Goal: Contribute content

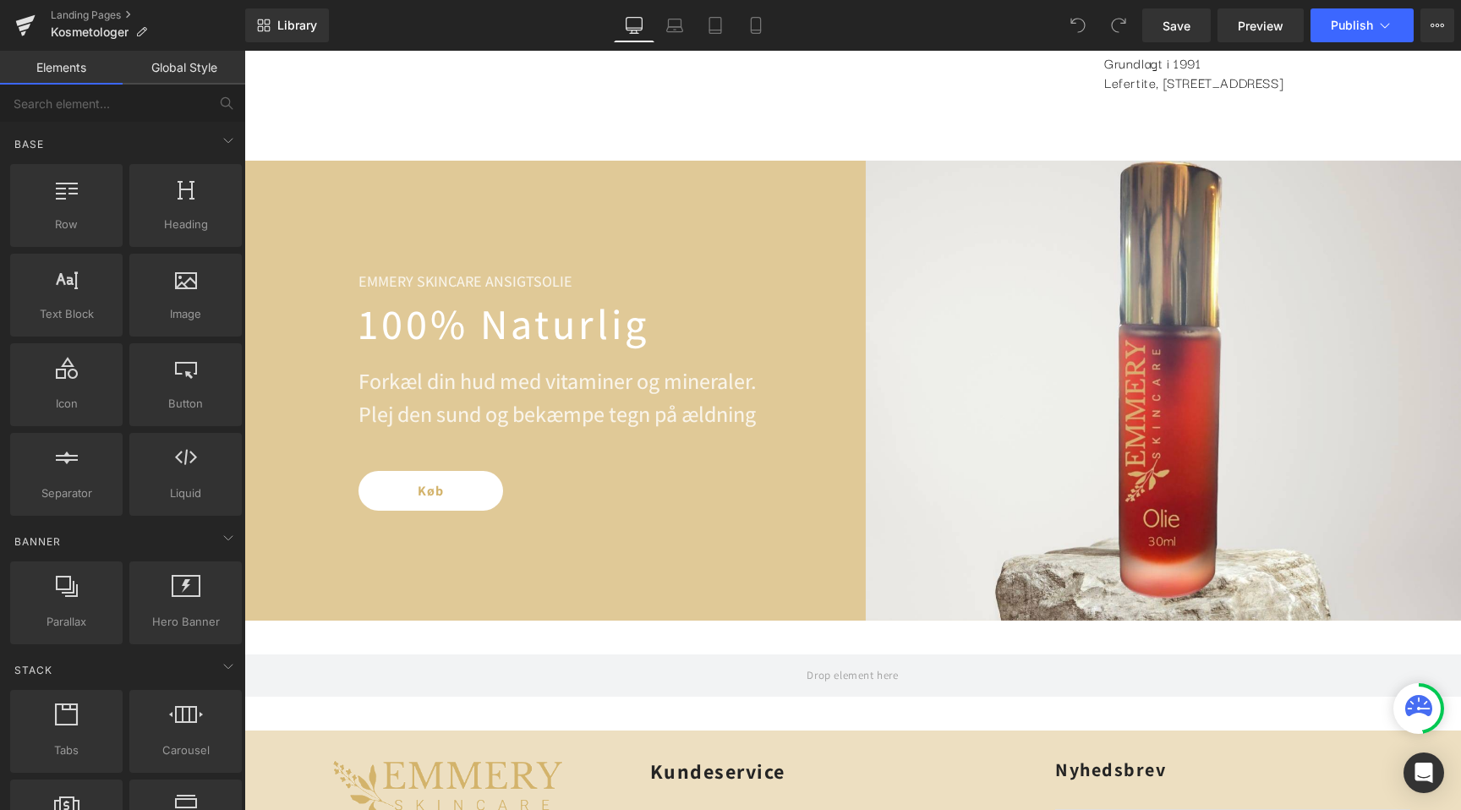
scroll to position [1540, 0]
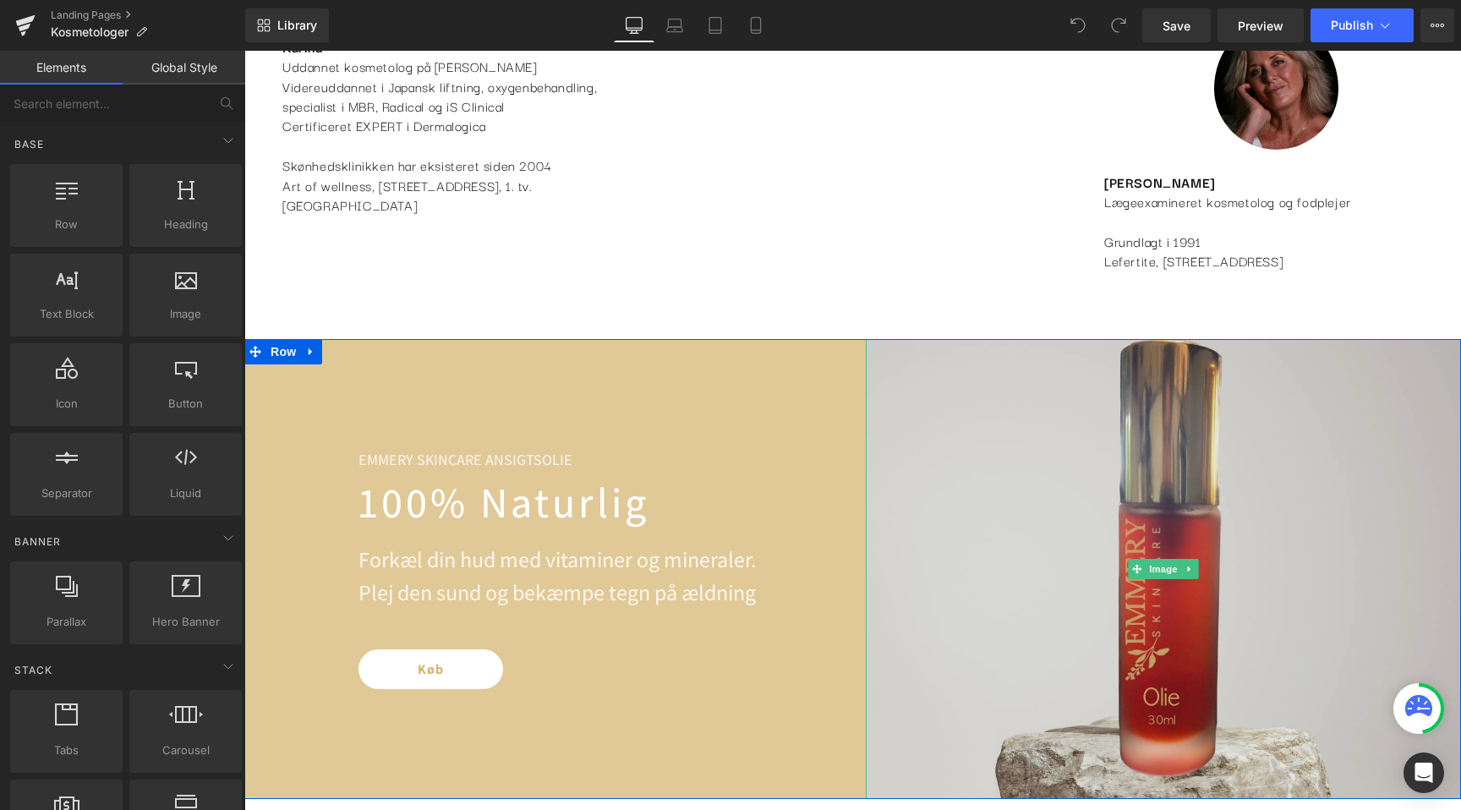
click at [978, 493] on img at bounding box center [1164, 569] width 596 height 461
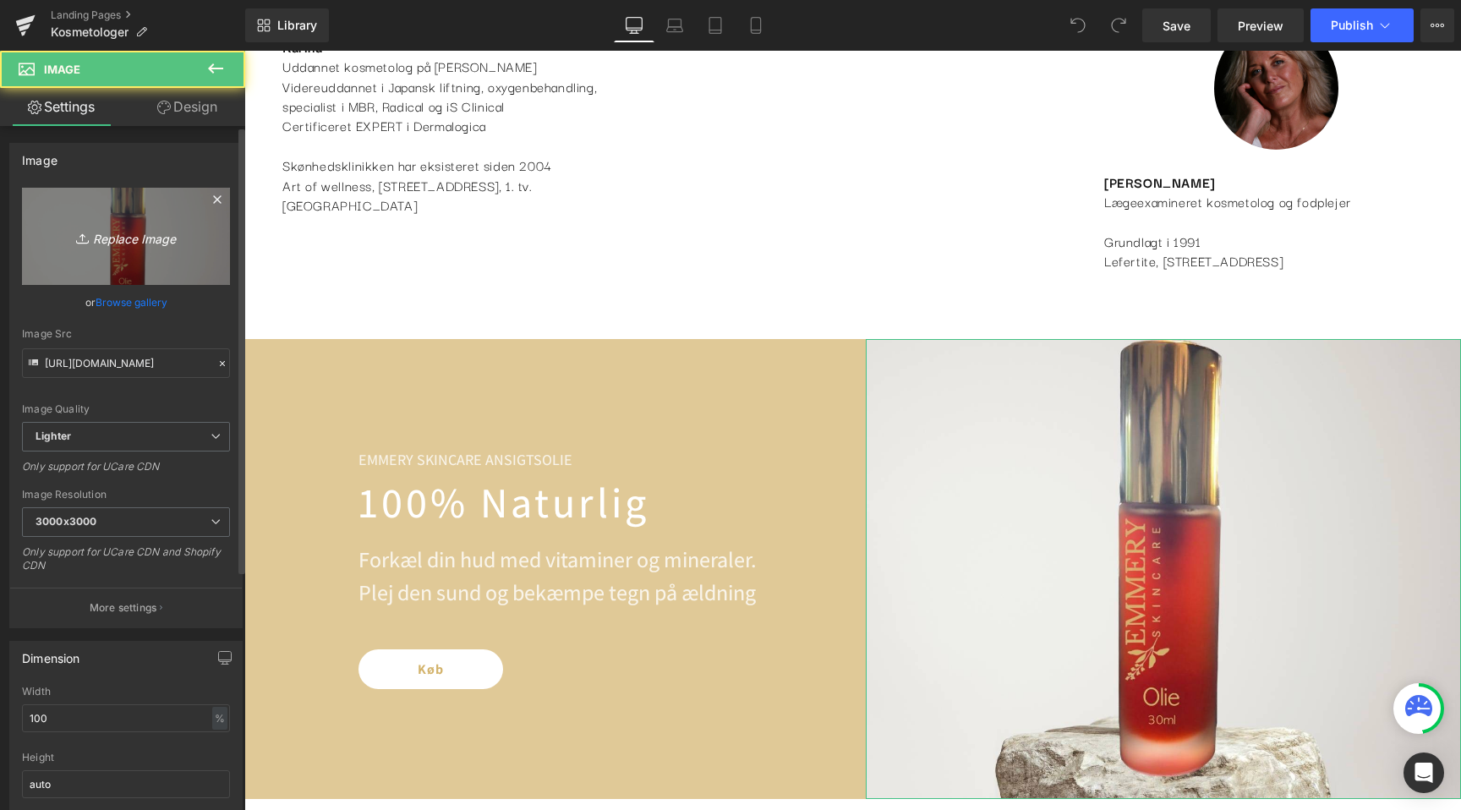
scroll to position [0, 0]
click at [99, 256] on link "Replace Image" at bounding box center [126, 236] width 208 height 97
type input "C:\fakepath\jpeg__1_-kopi-removebg-preview.png"
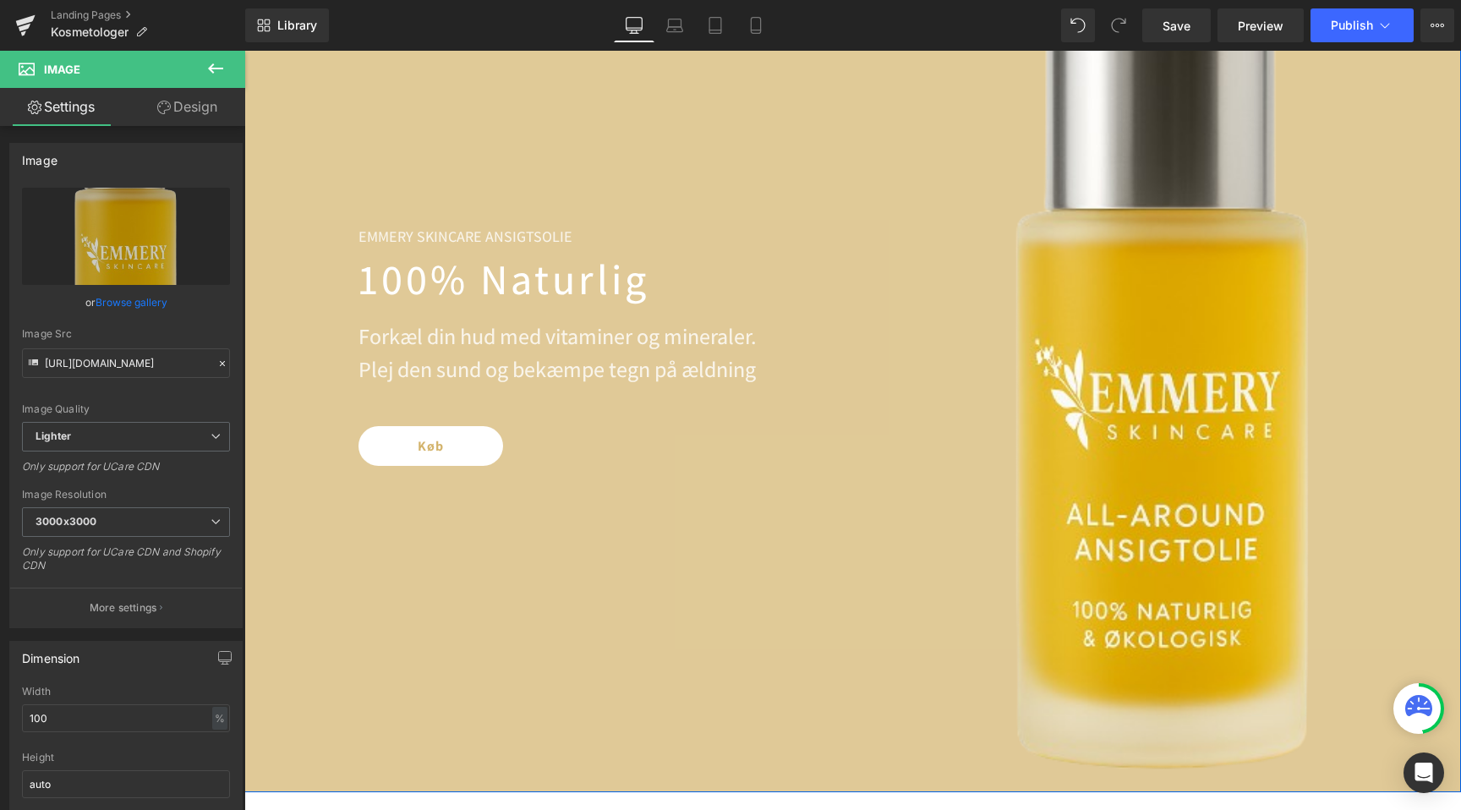
scroll to position [2014, 0]
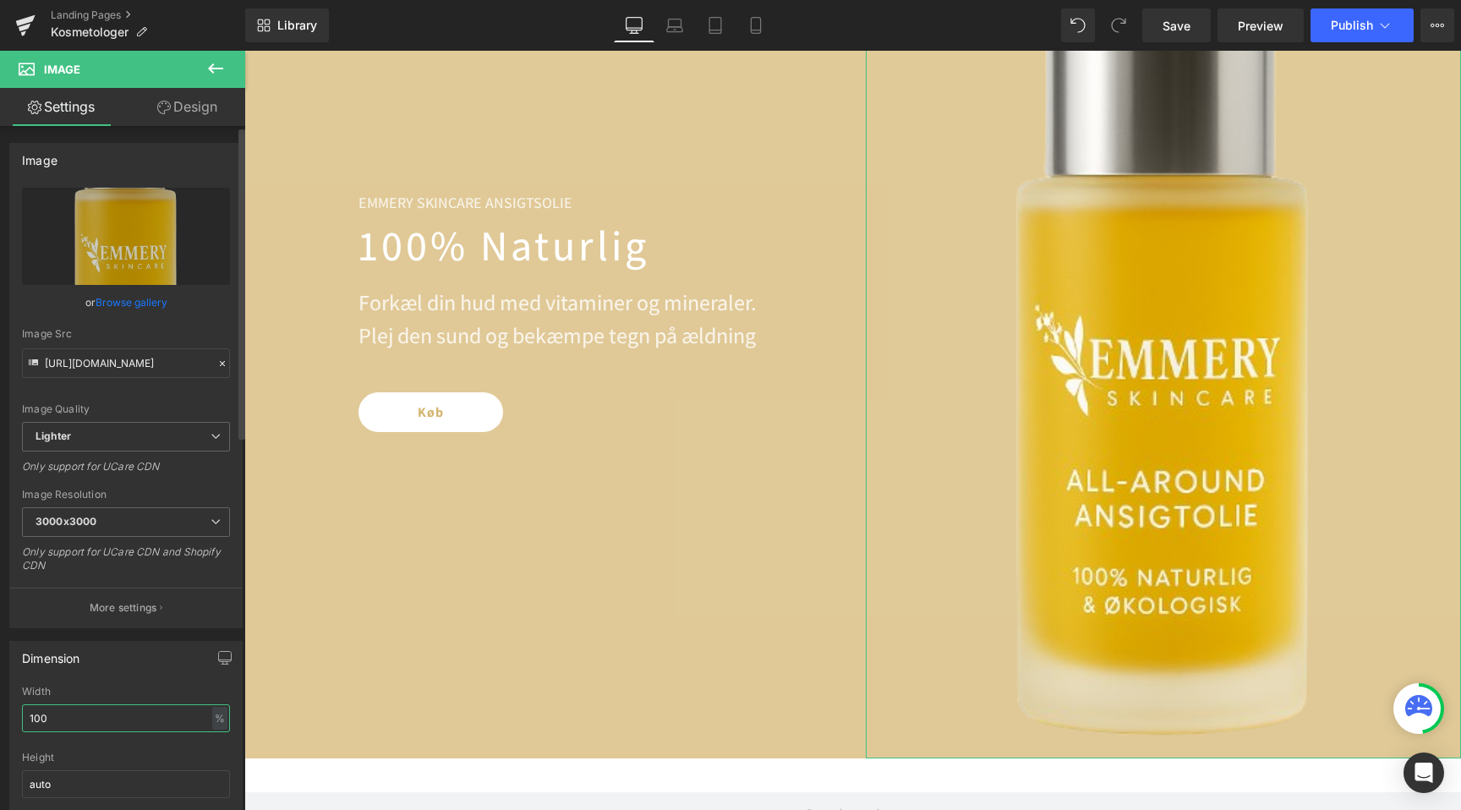
click at [116, 725] on input "100" at bounding box center [126, 718] width 208 height 28
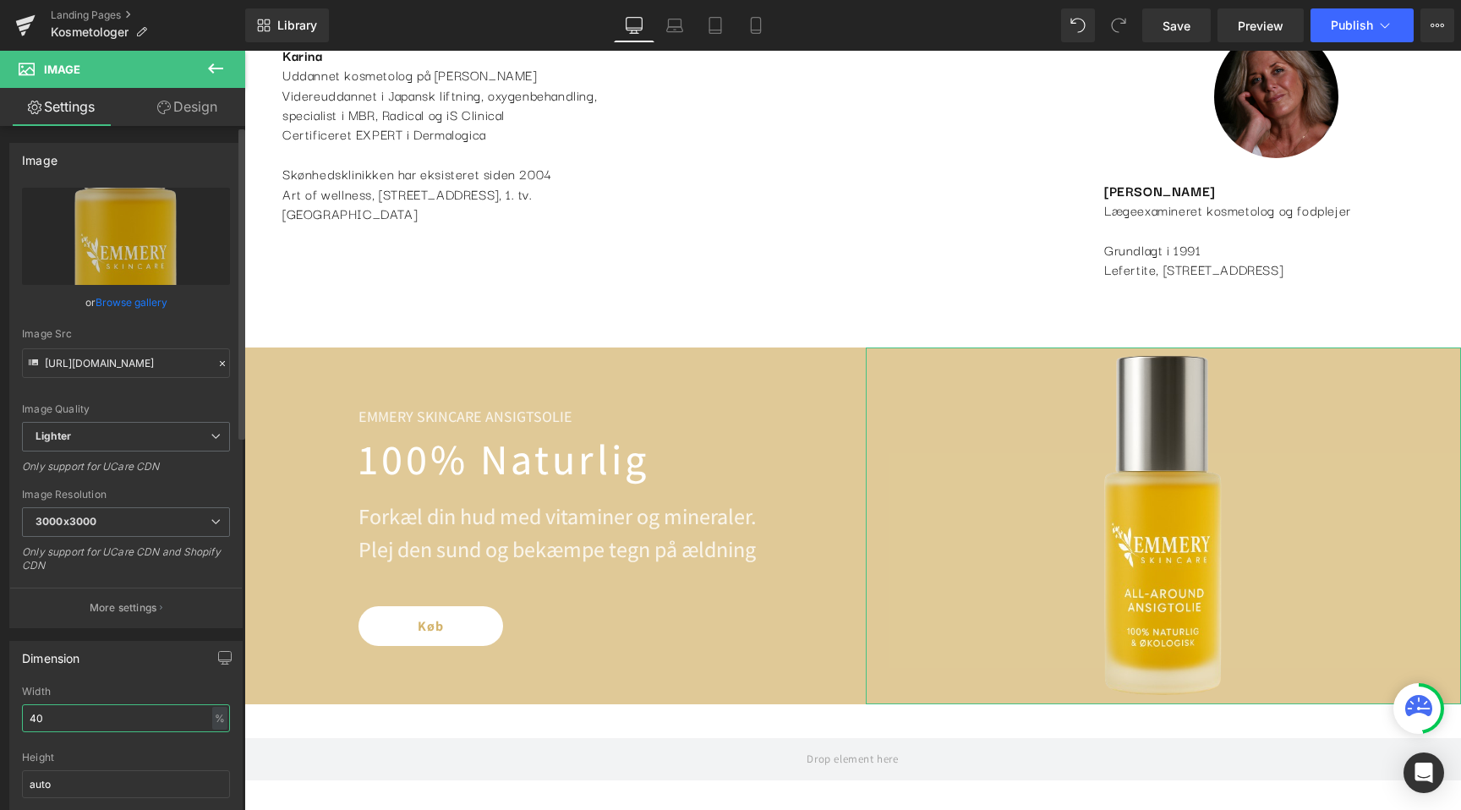
scroll to position [0, 0]
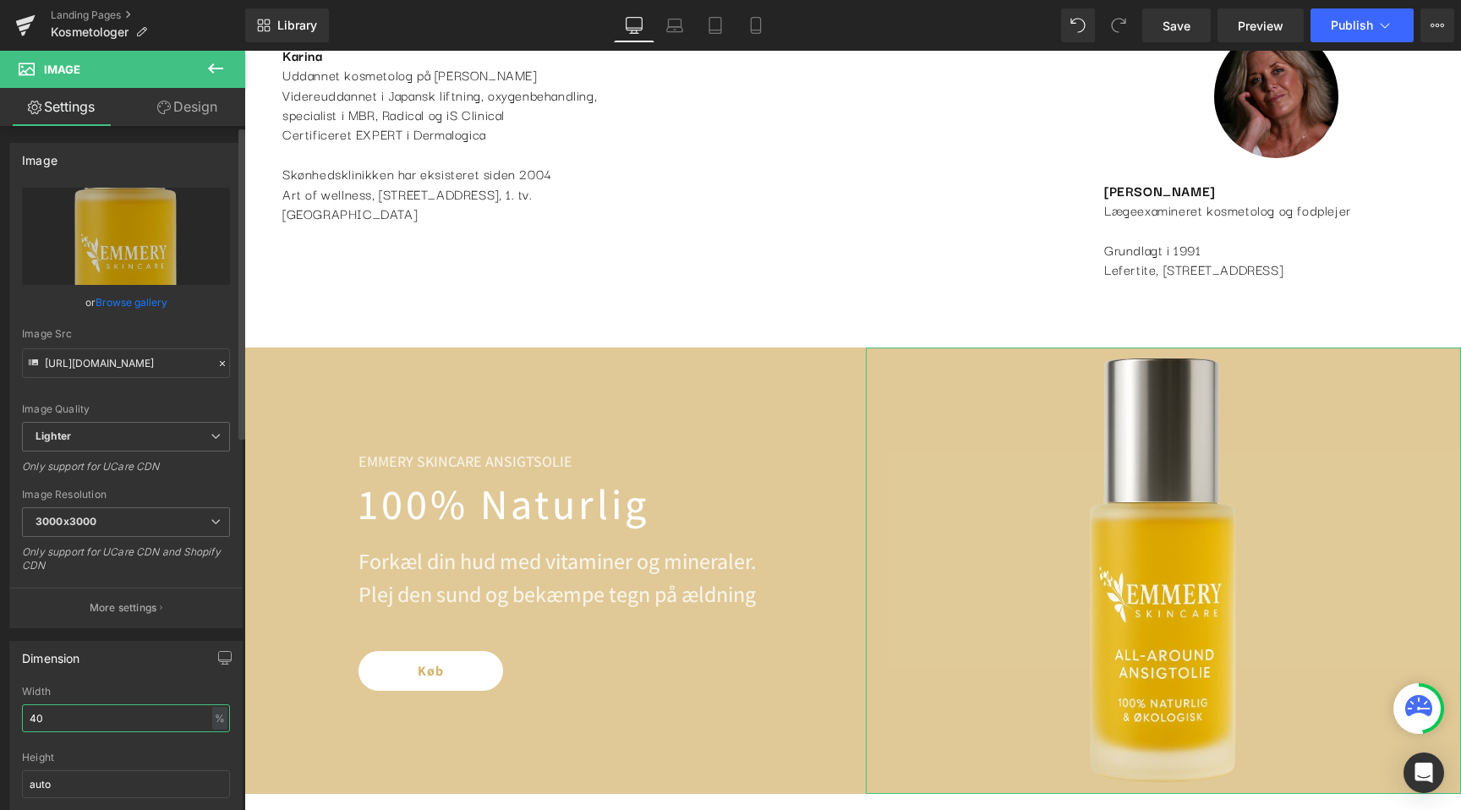
type input "50"
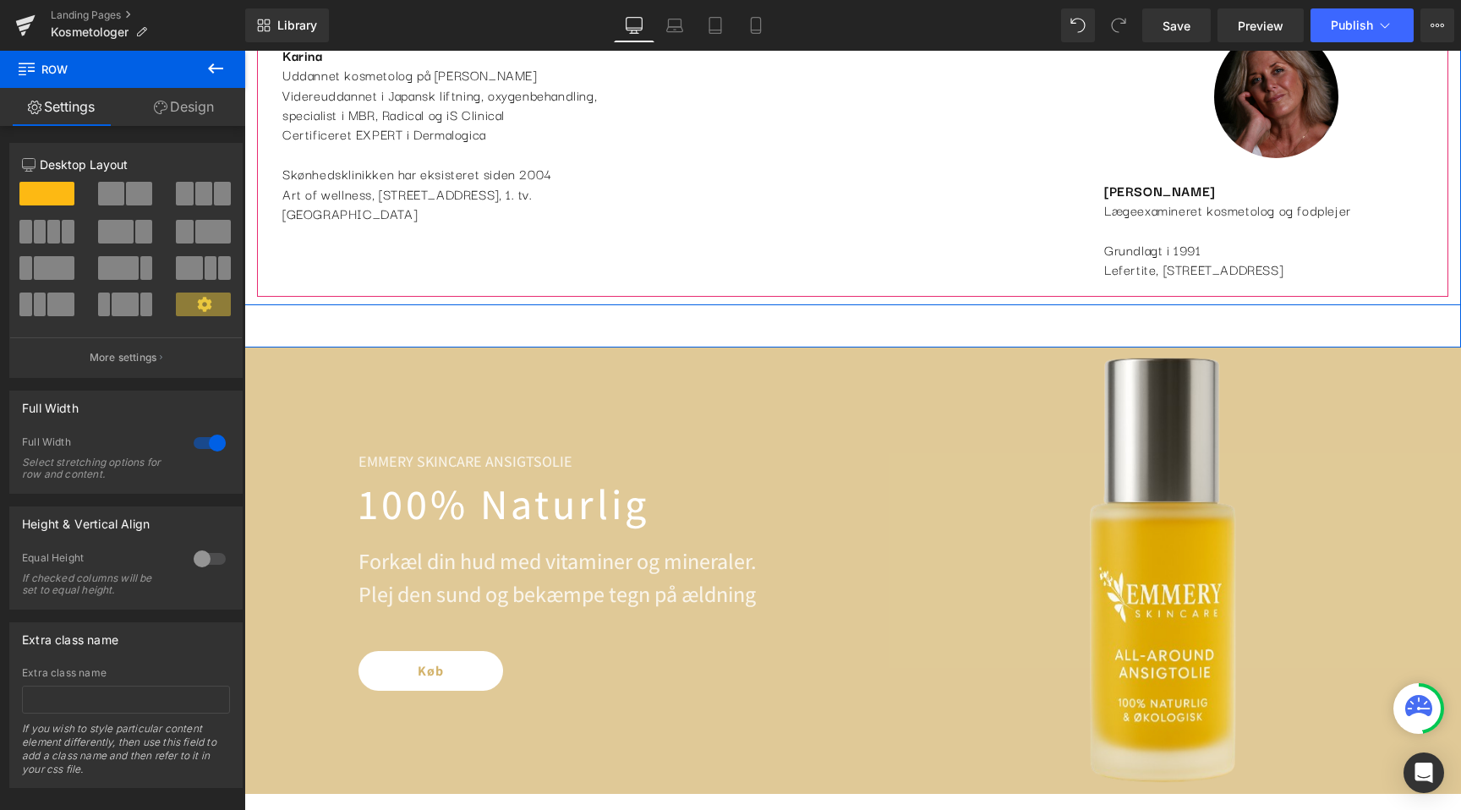
scroll to position [0, 2241]
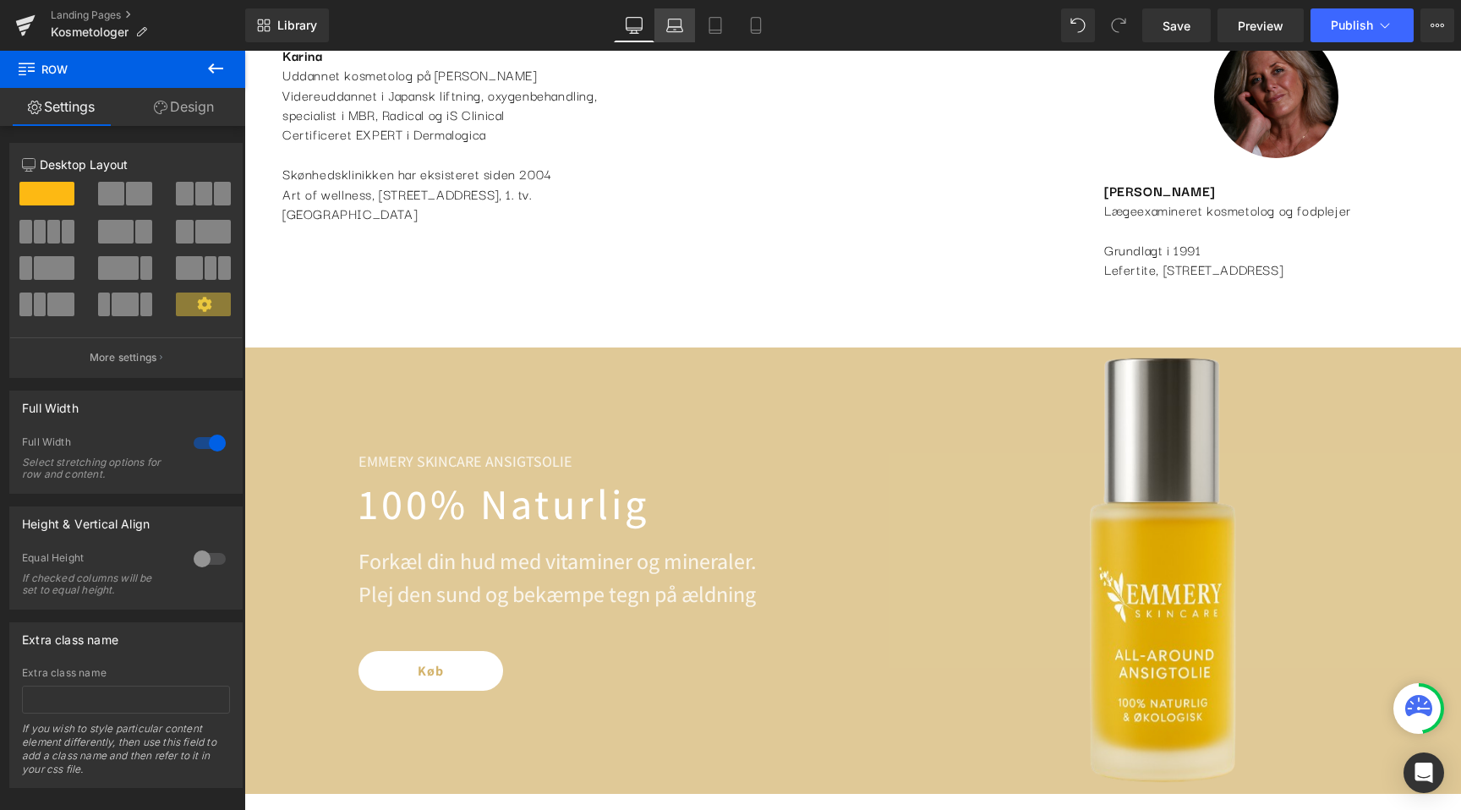
click at [678, 36] on link "Laptop" at bounding box center [675, 25] width 41 height 34
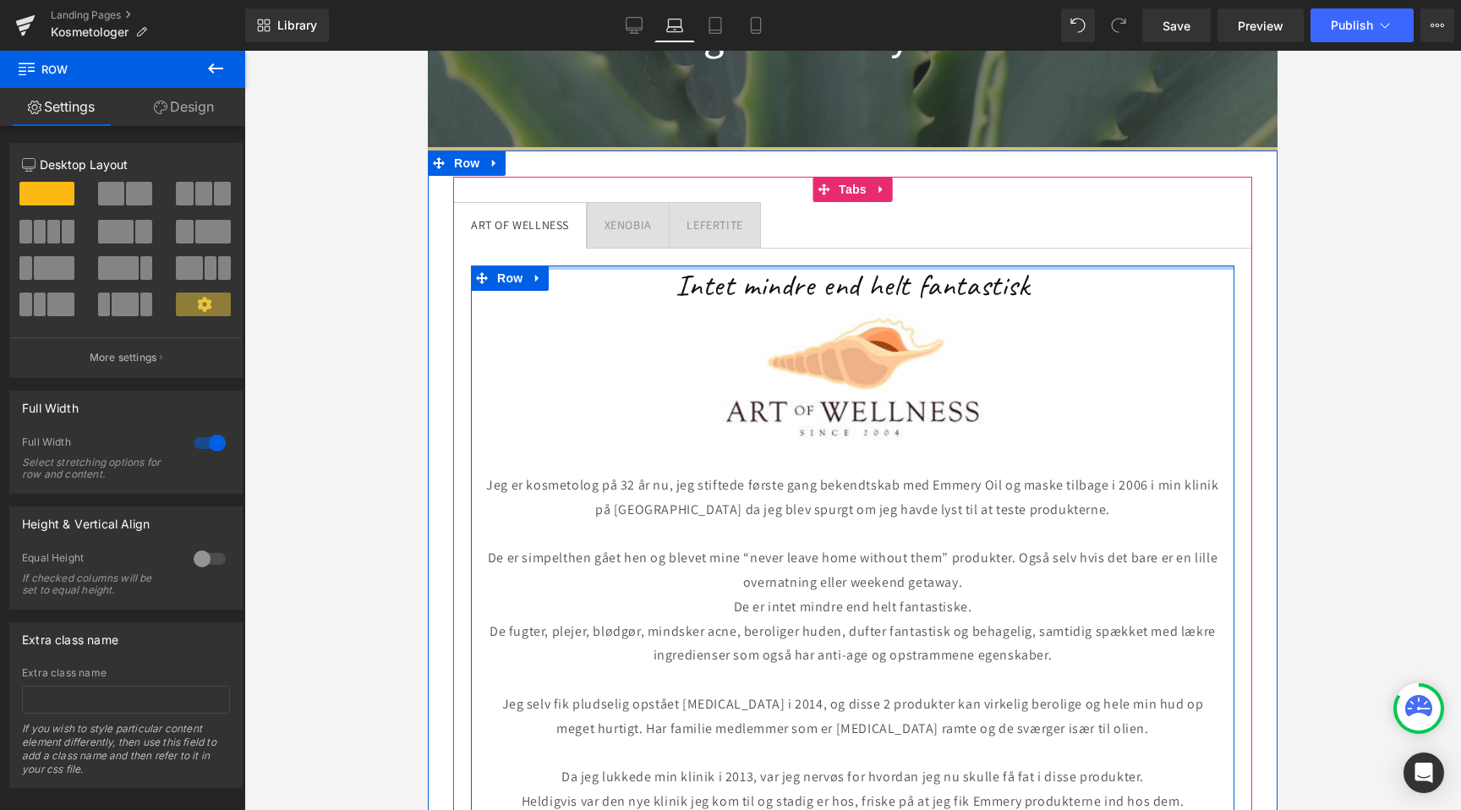
scroll to position [0, 0]
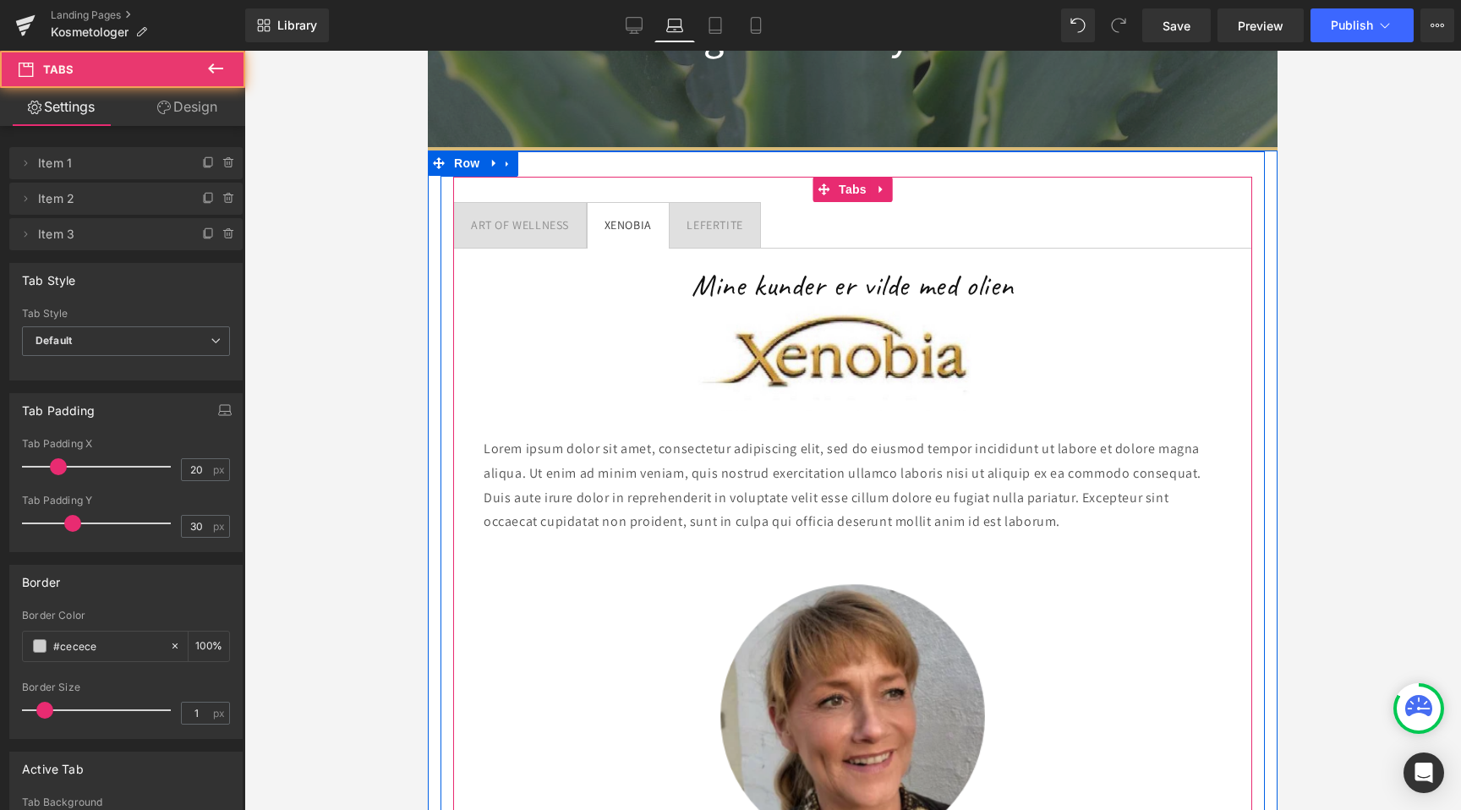
click at [628, 242] on span "XENOBIA Text Block" at bounding box center [628, 225] width 81 height 45
click at [763, 227] on ul "ART OF WELLNESS Text Block XENOBIA Text Block LEFERTITE Text Block" at bounding box center [852, 225] width 799 height 47
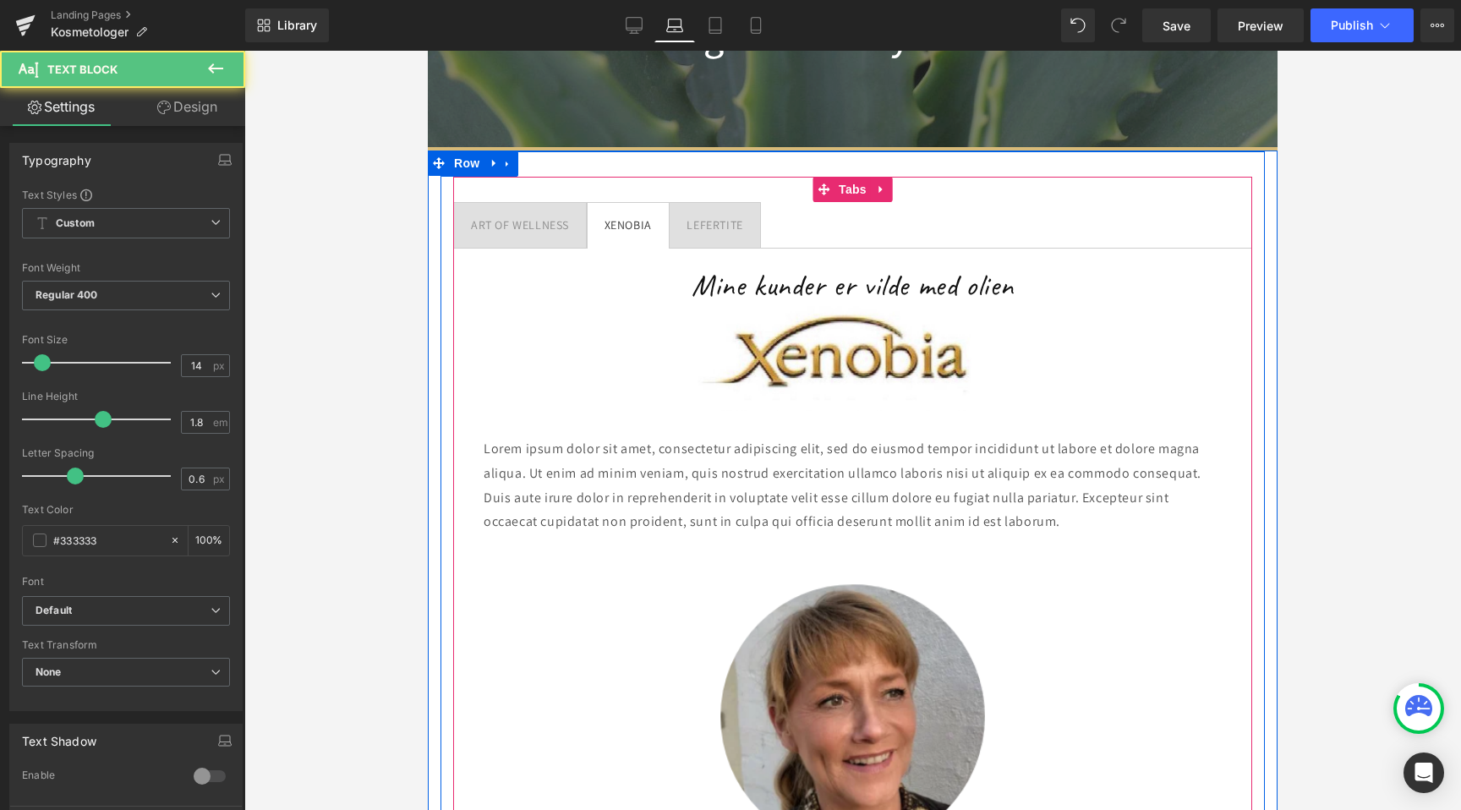
click at [736, 227] on div "LEFERTITE" at bounding box center [715, 225] width 56 height 21
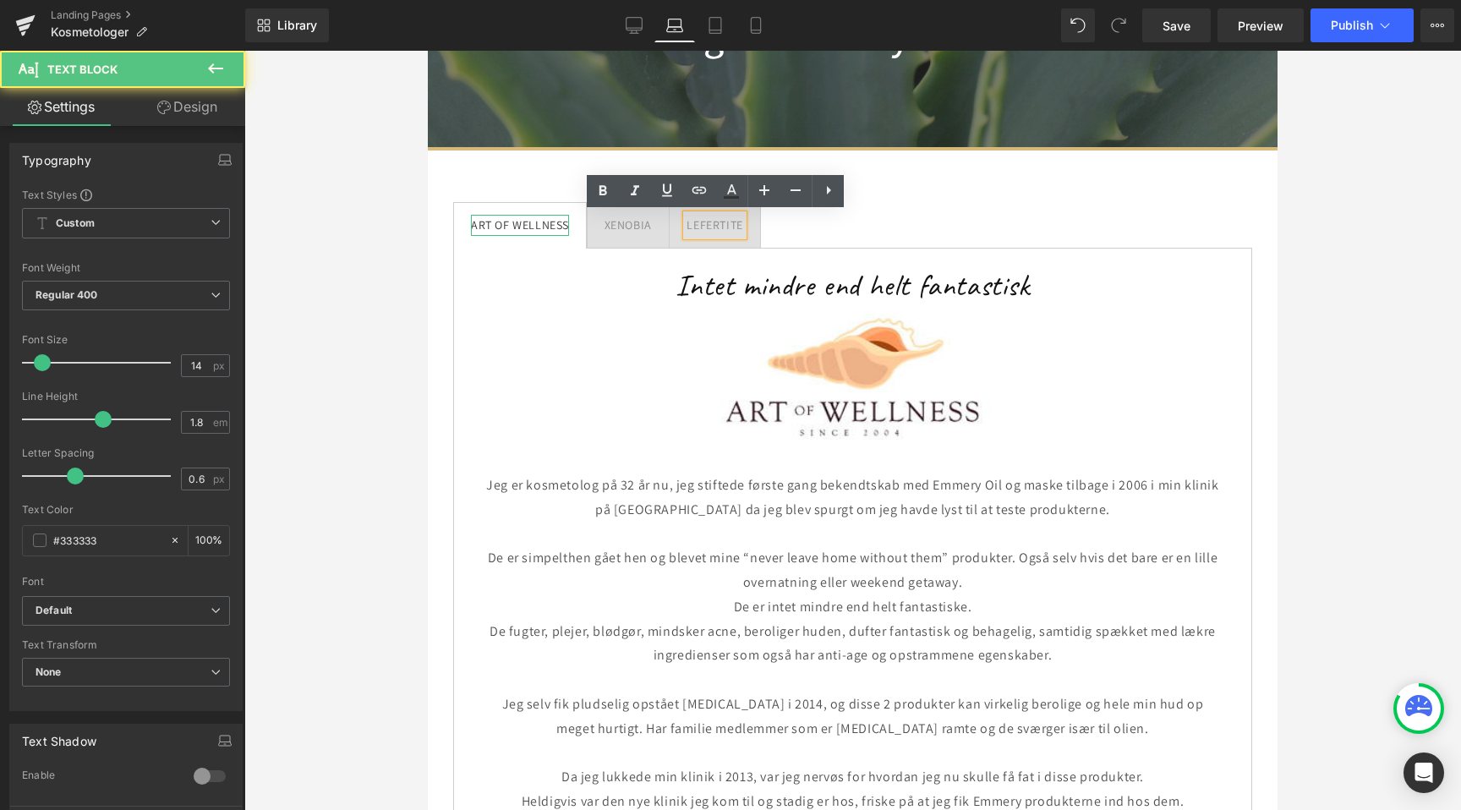
click at [525, 230] on div "ART OF WELLNESS" at bounding box center [520, 225] width 98 height 21
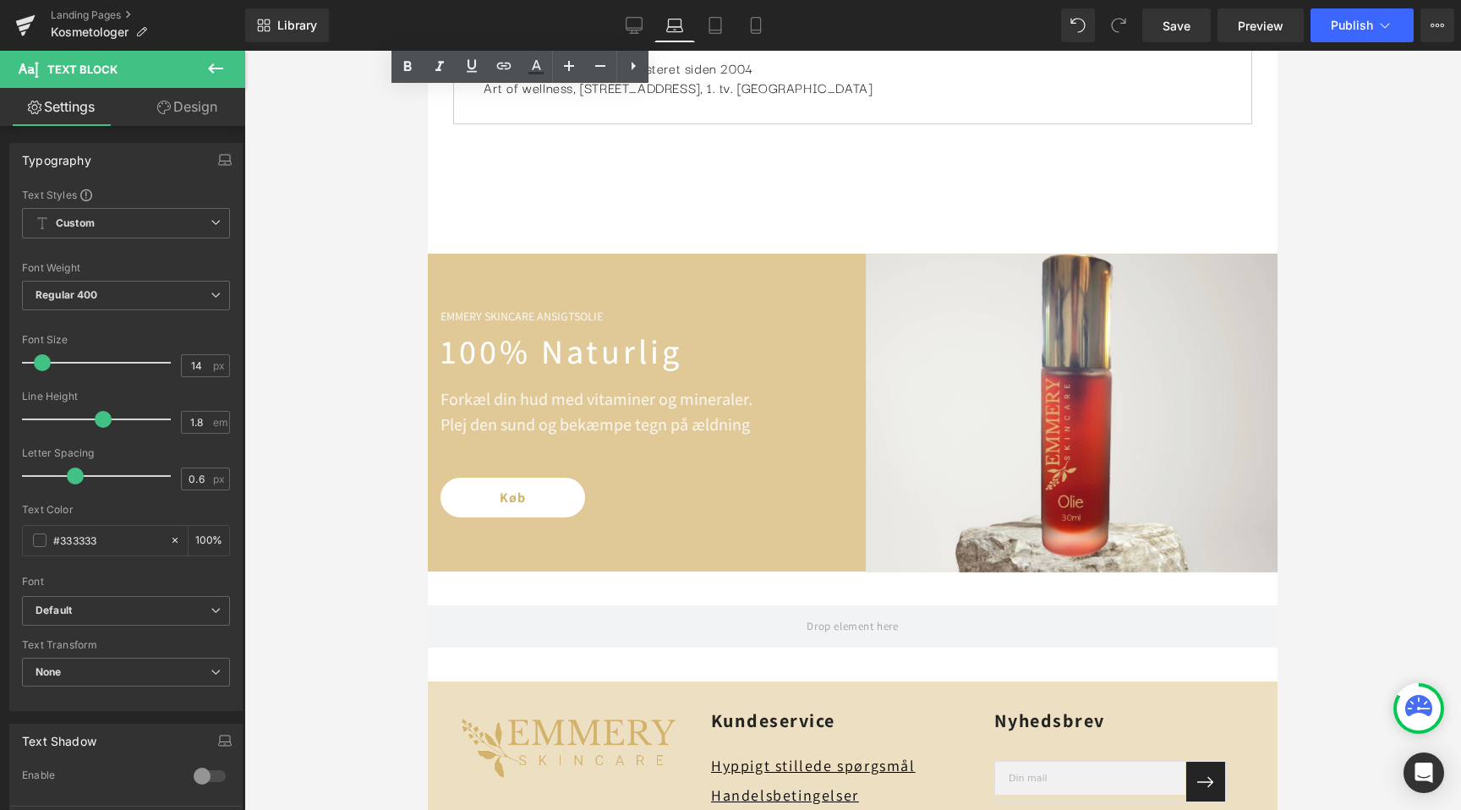
scroll to position [0, 1507]
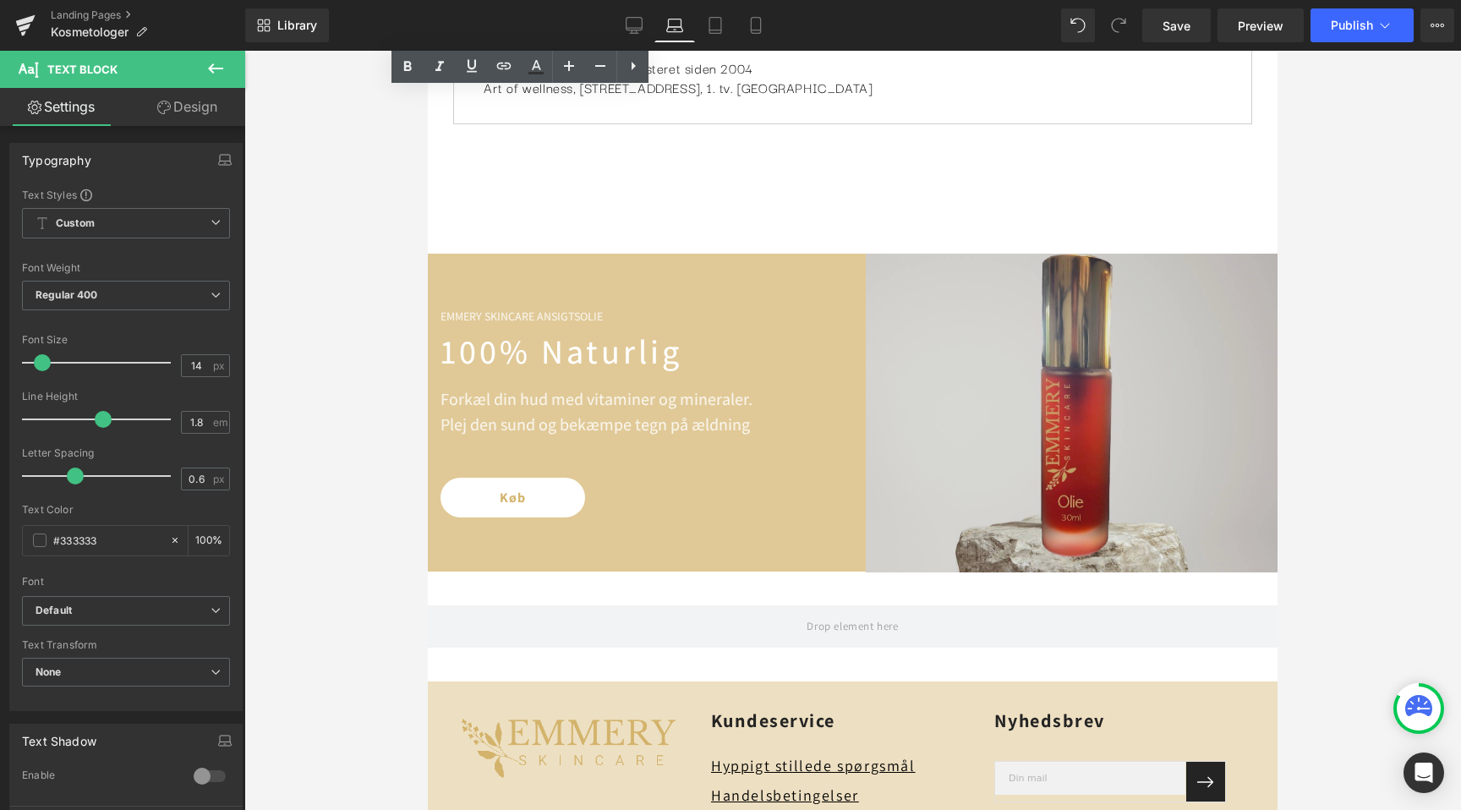
click at [1059, 430] on img at bounding box center [1073, 414] width 414 height 320
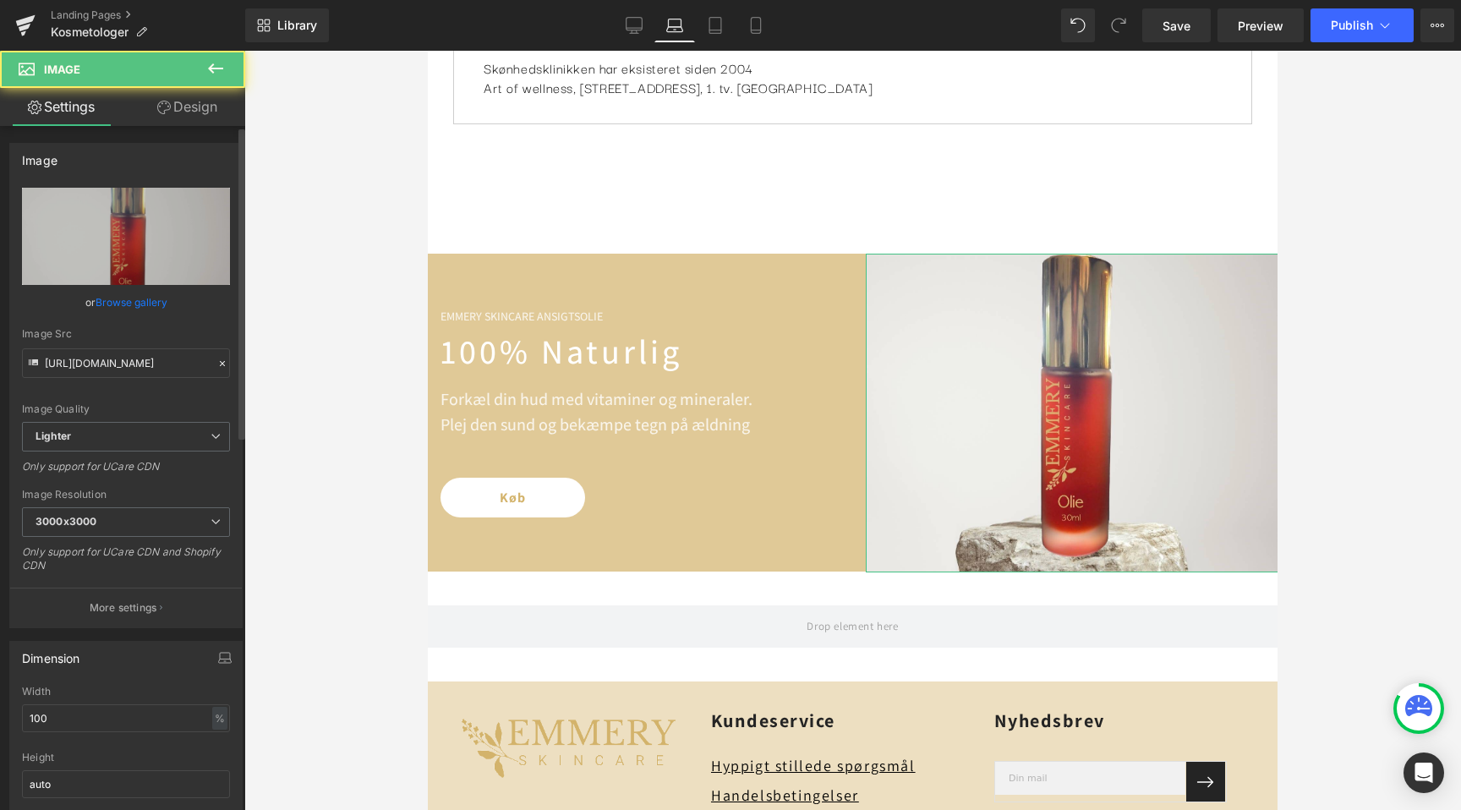
scroll to position [0, 0]
click at [124, 299] on link "Browse gallery" at bounding box center [132, 303] width 72 height 30
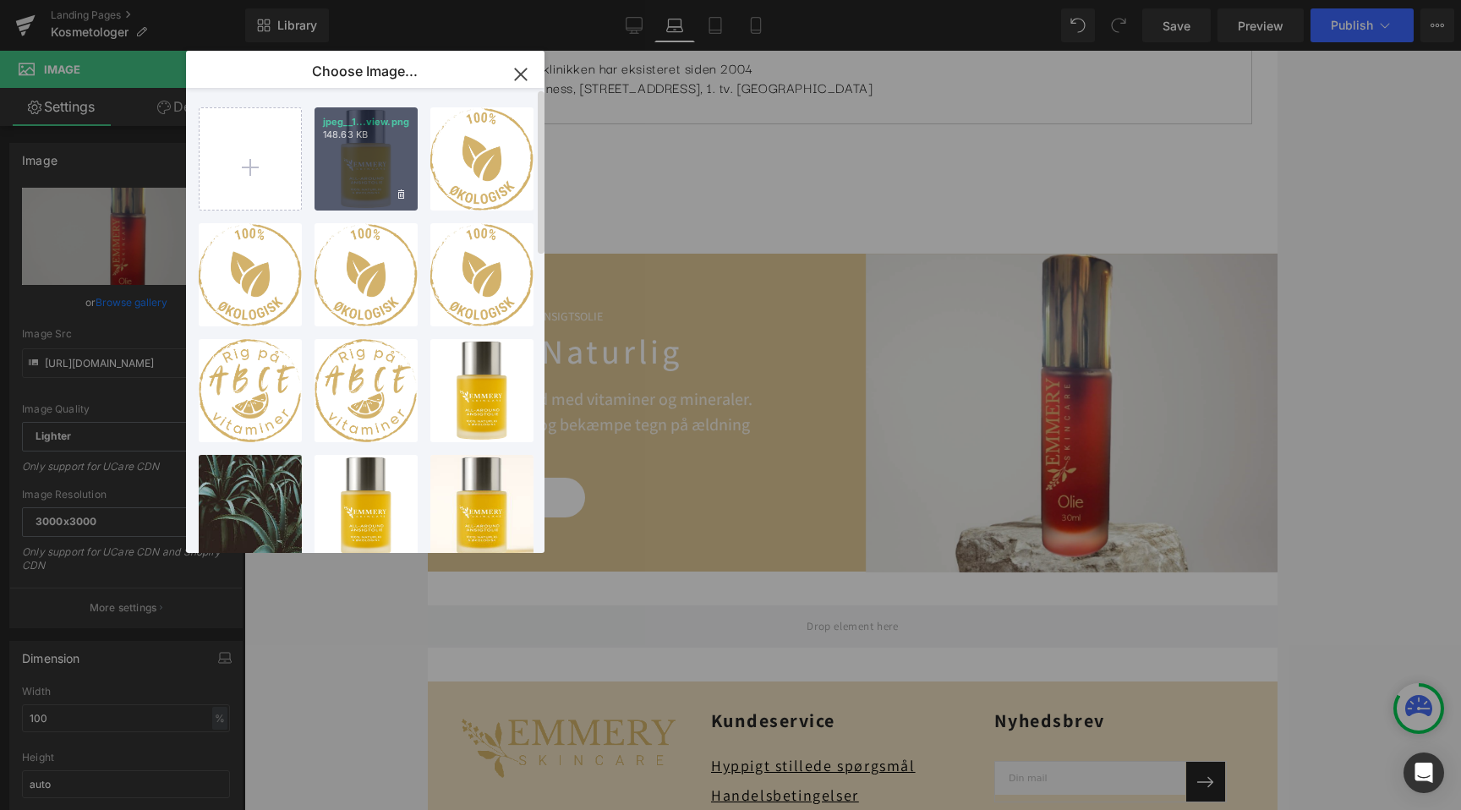
click at [348, 169] on div "jpeg__1...view.png 148.63 KB" at bounding box center [366, 158] width 103 height 103
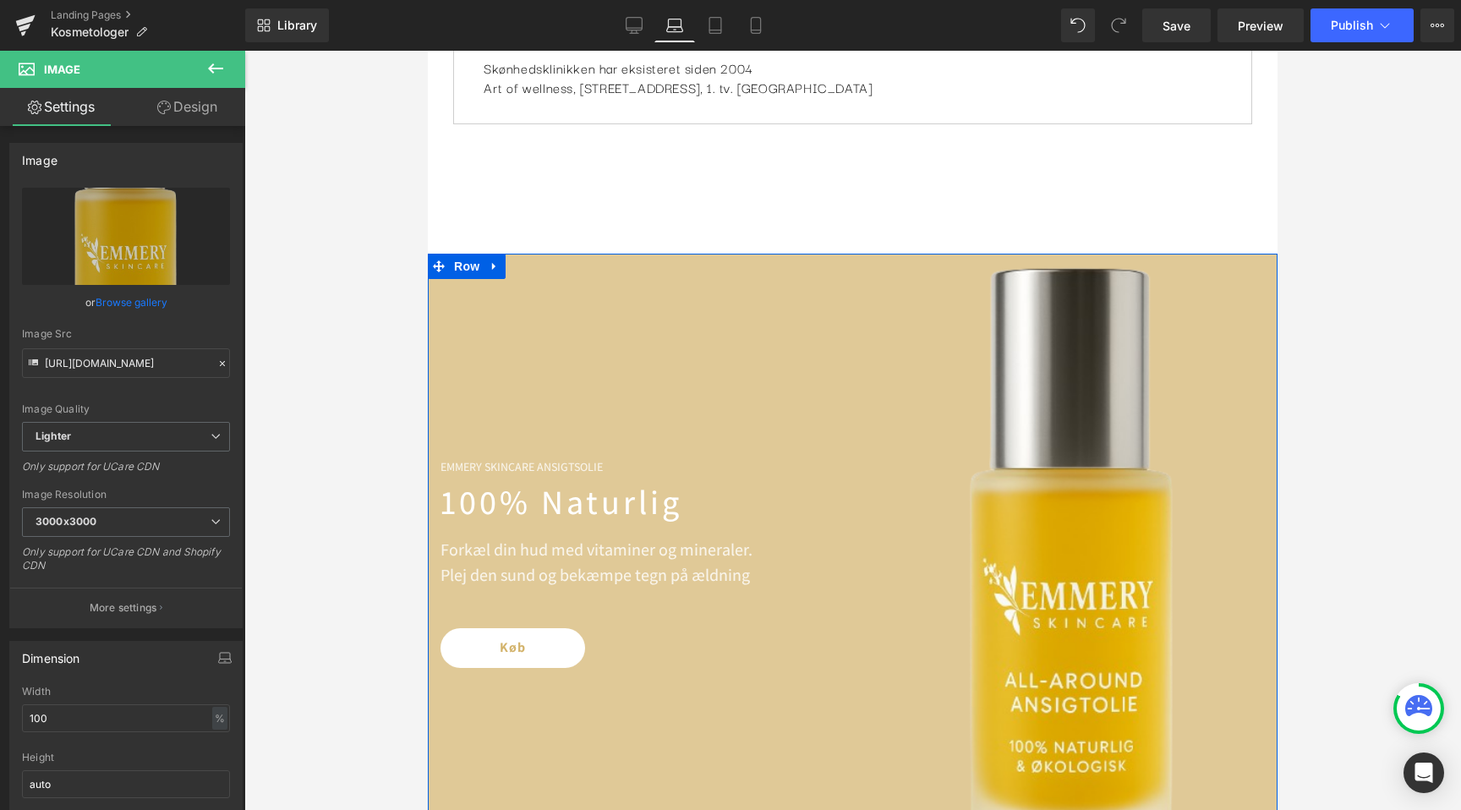
scroll to position [0, 754]
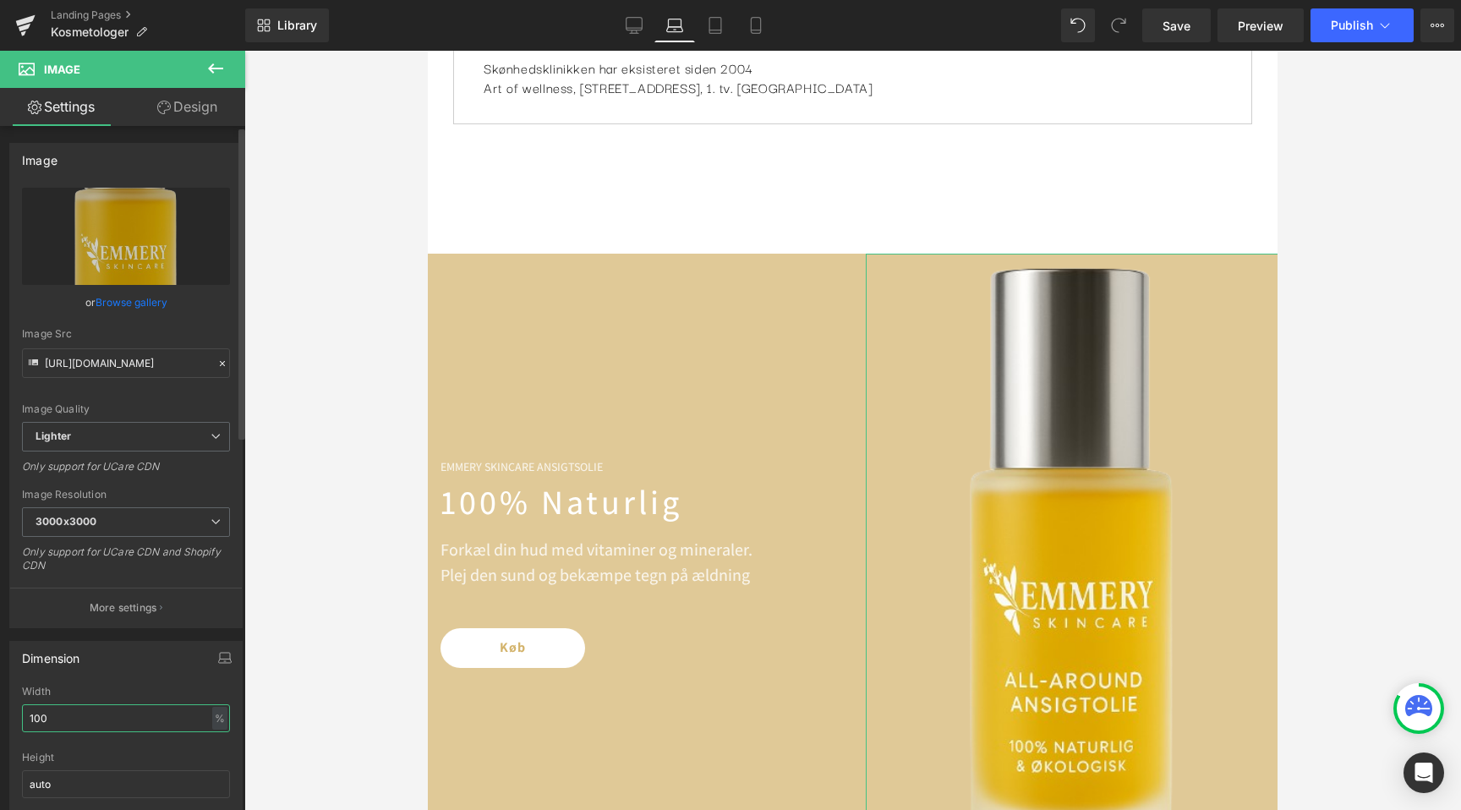
click at [77, 715] on input "100" at bounding box center [126, 718] width 208 height 28
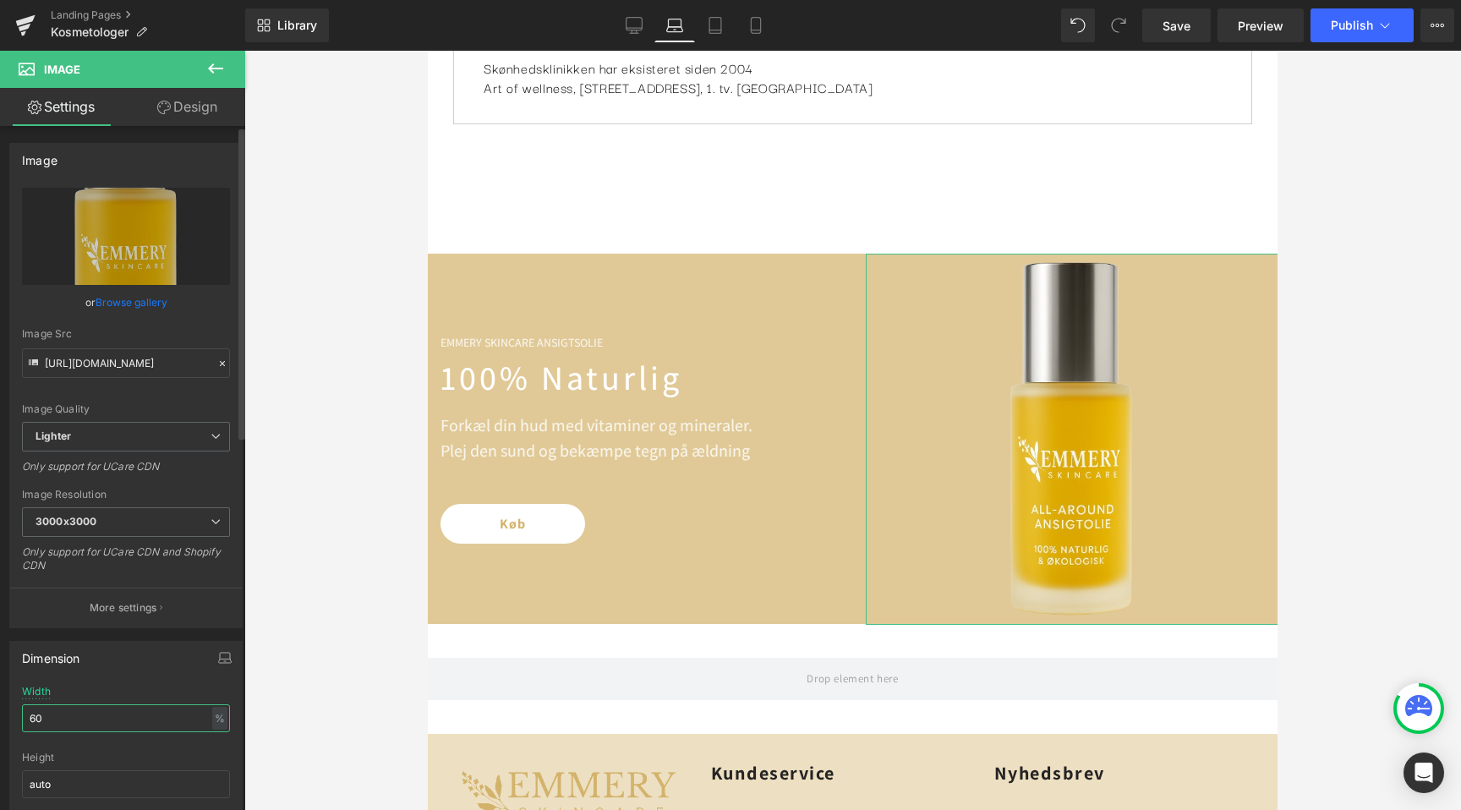
scroll to position [0, 1507]
type input "60"
click at [629, 30] on icon at bounding box center [634, 25] width 17 height 17
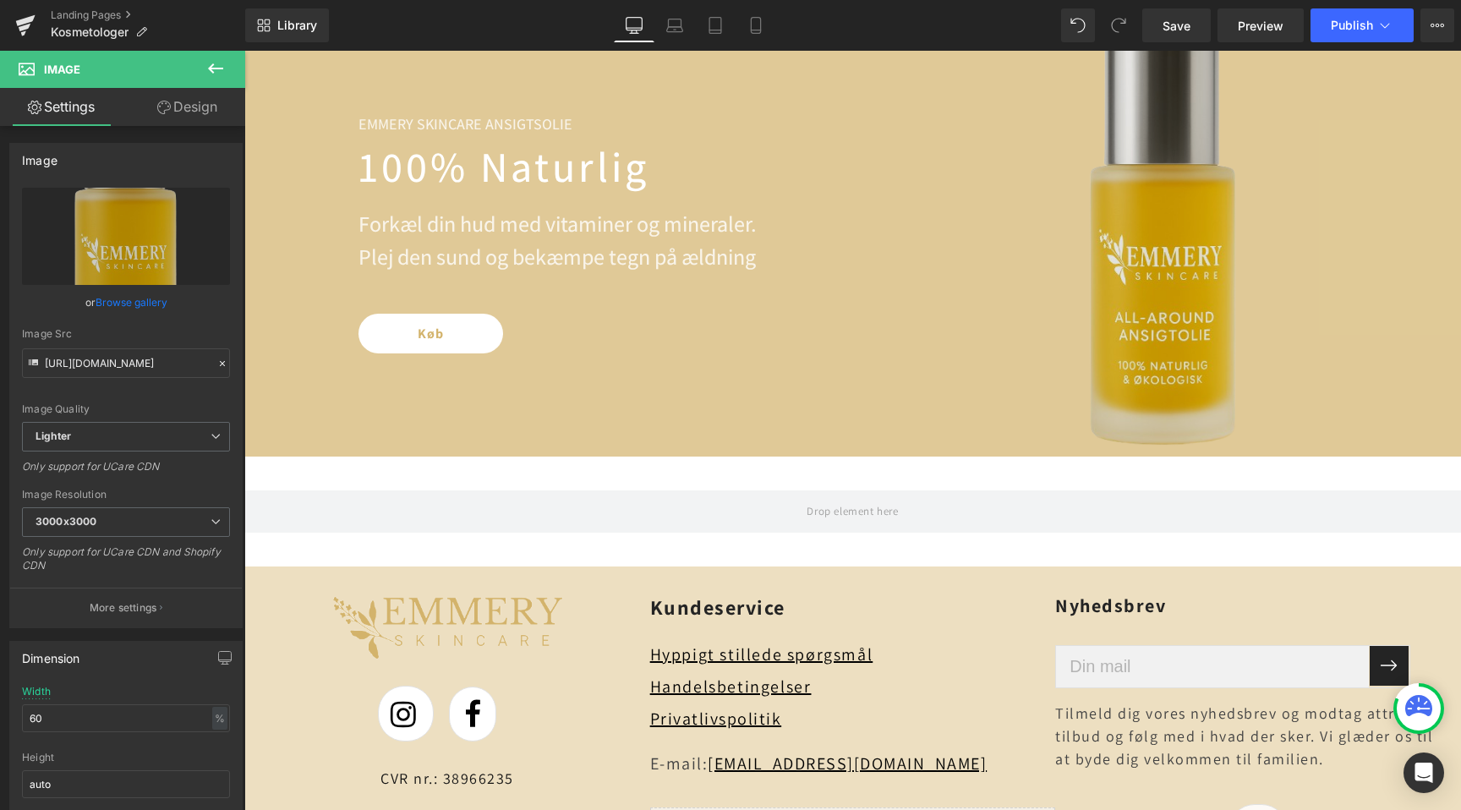
scroll to position [1914, 0]
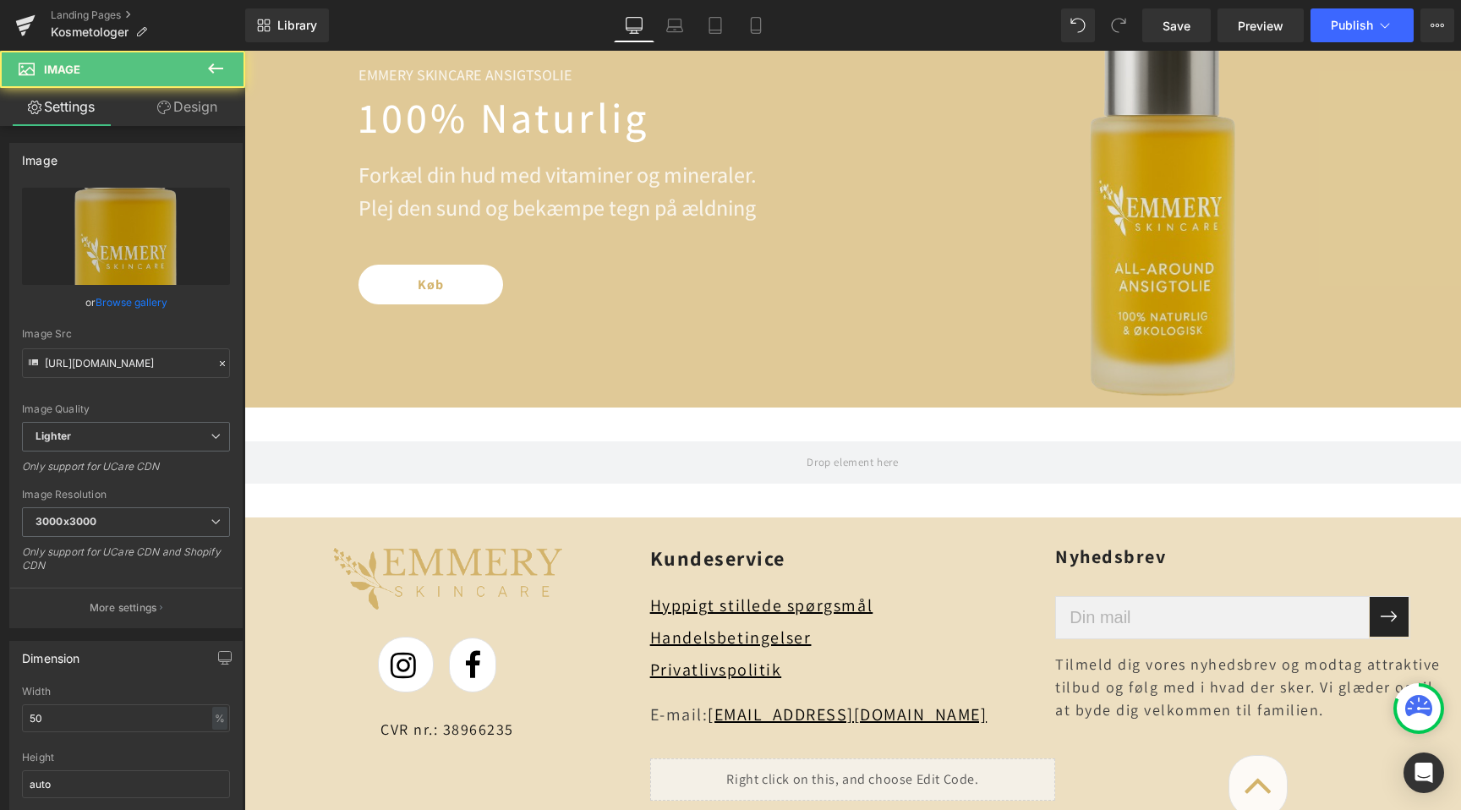
click at [1189, 164] on div "Image" at bounding box center [1164, 183] width 596 height 447
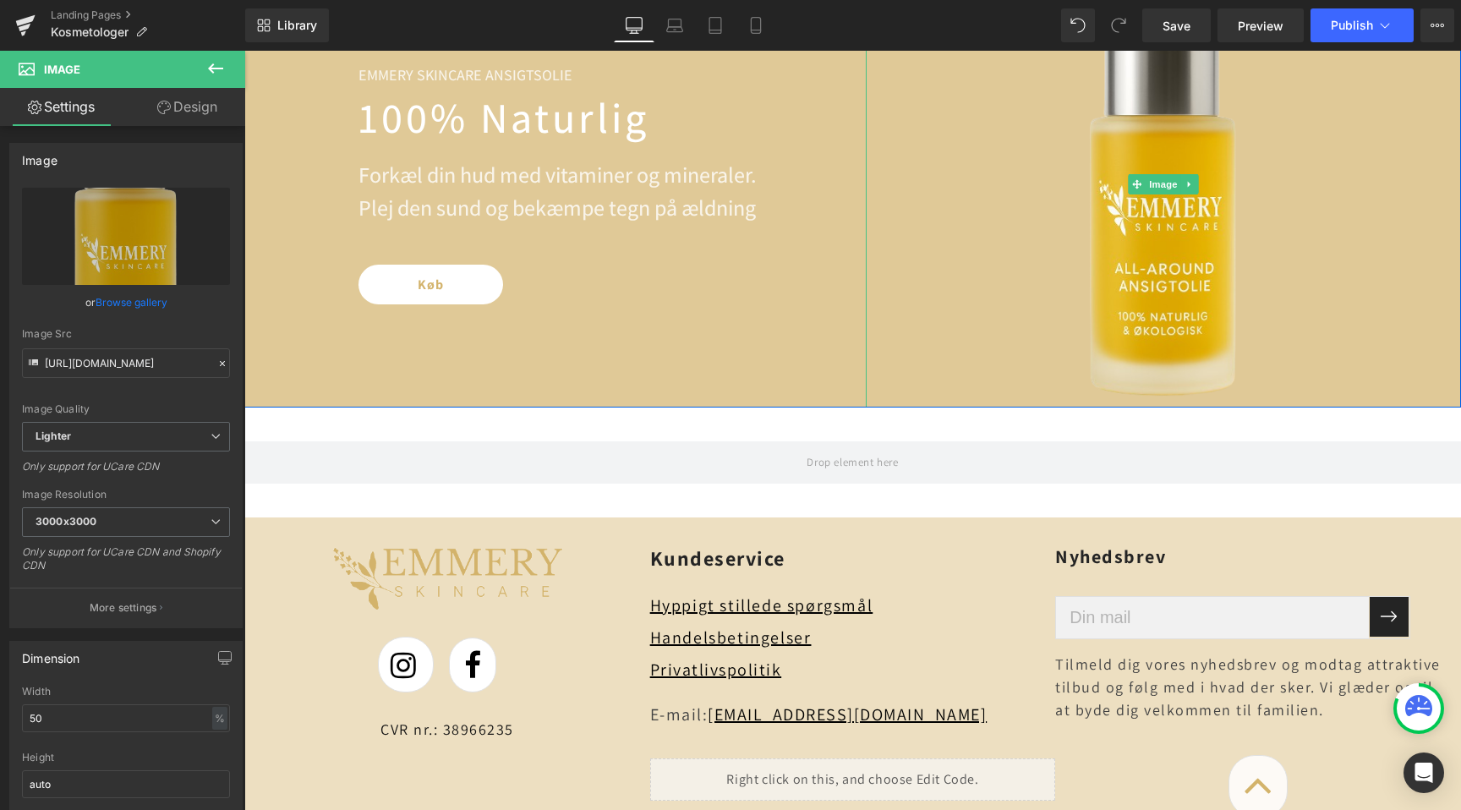
scroll to position [0, 0]
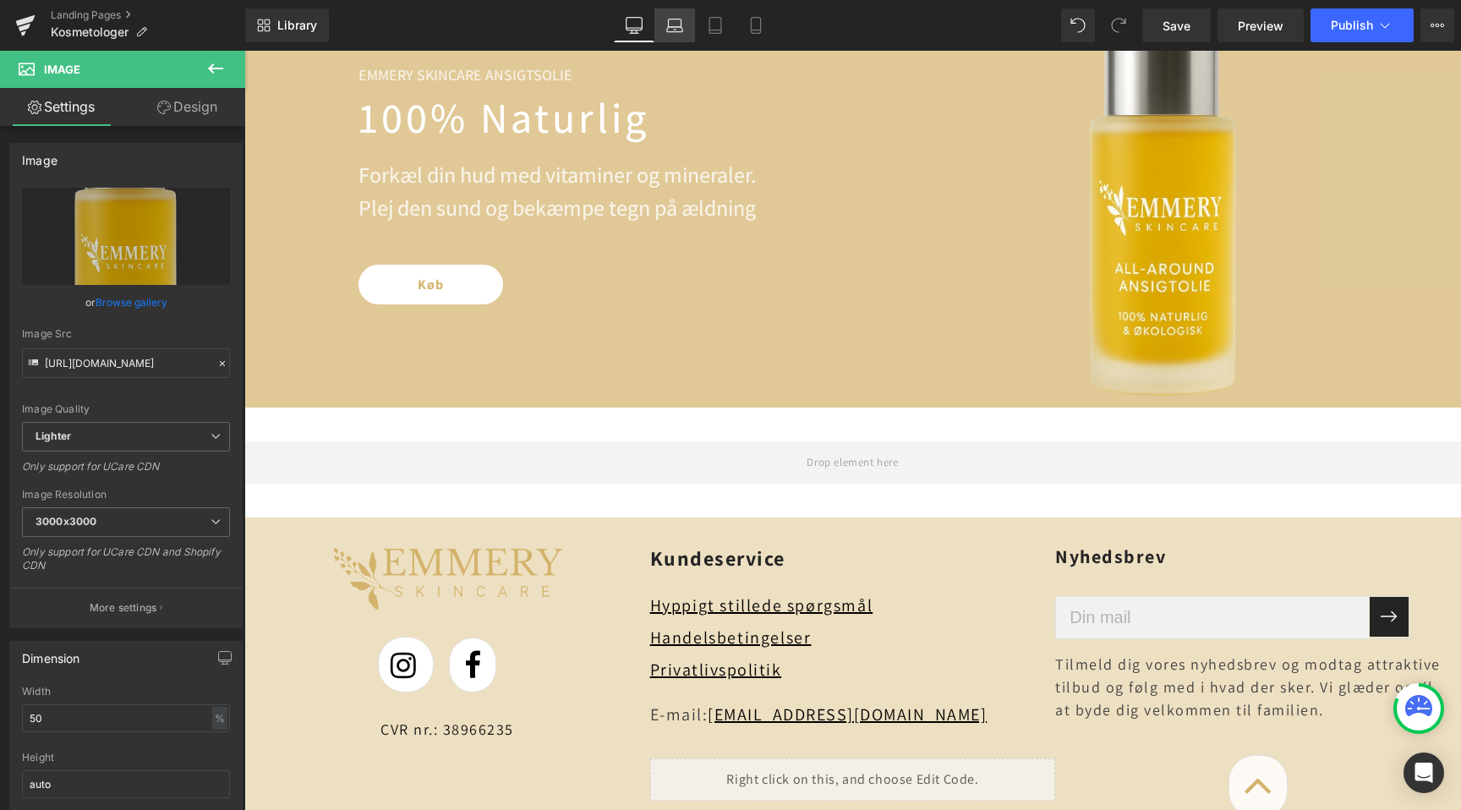
click at [674, 40] on link "Laptop" at bounding box center [675, 25] width 41 height 34
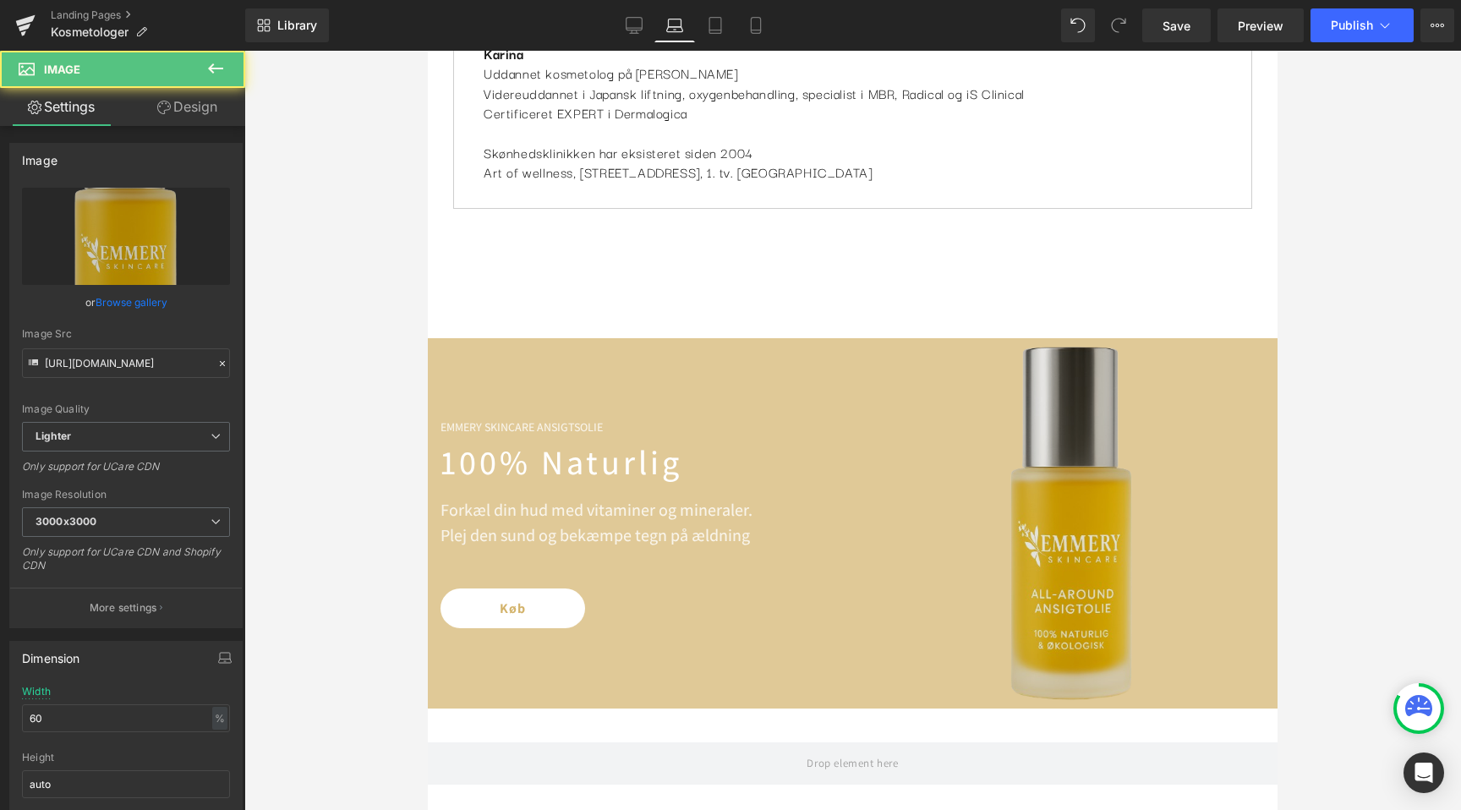
click at [1088, 466] on img at bounding box center [1072, 524] width 248 height 372
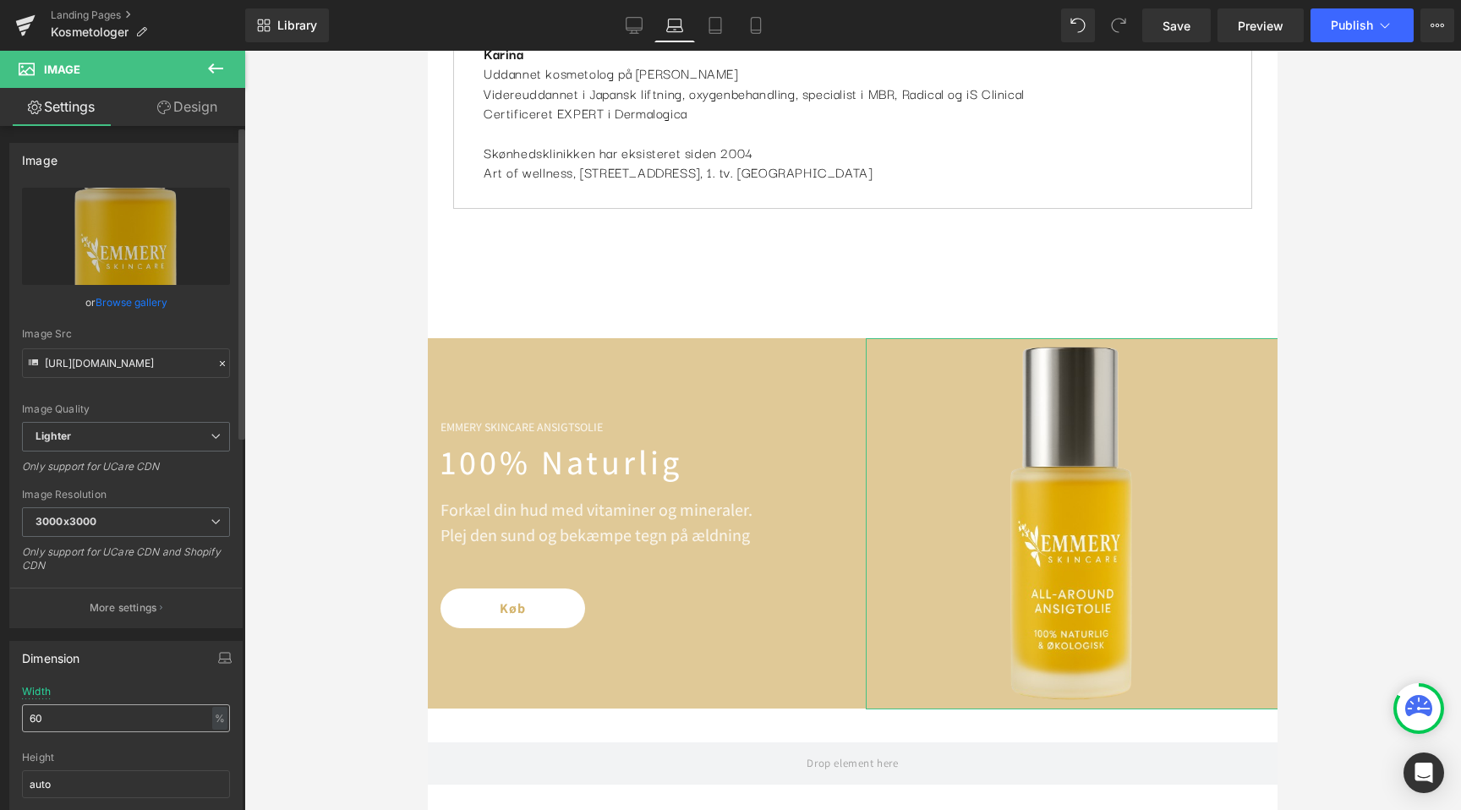
click at [70, 722] on input "60" at bounding box center [126, 718] width 208 height 28
type input "50"
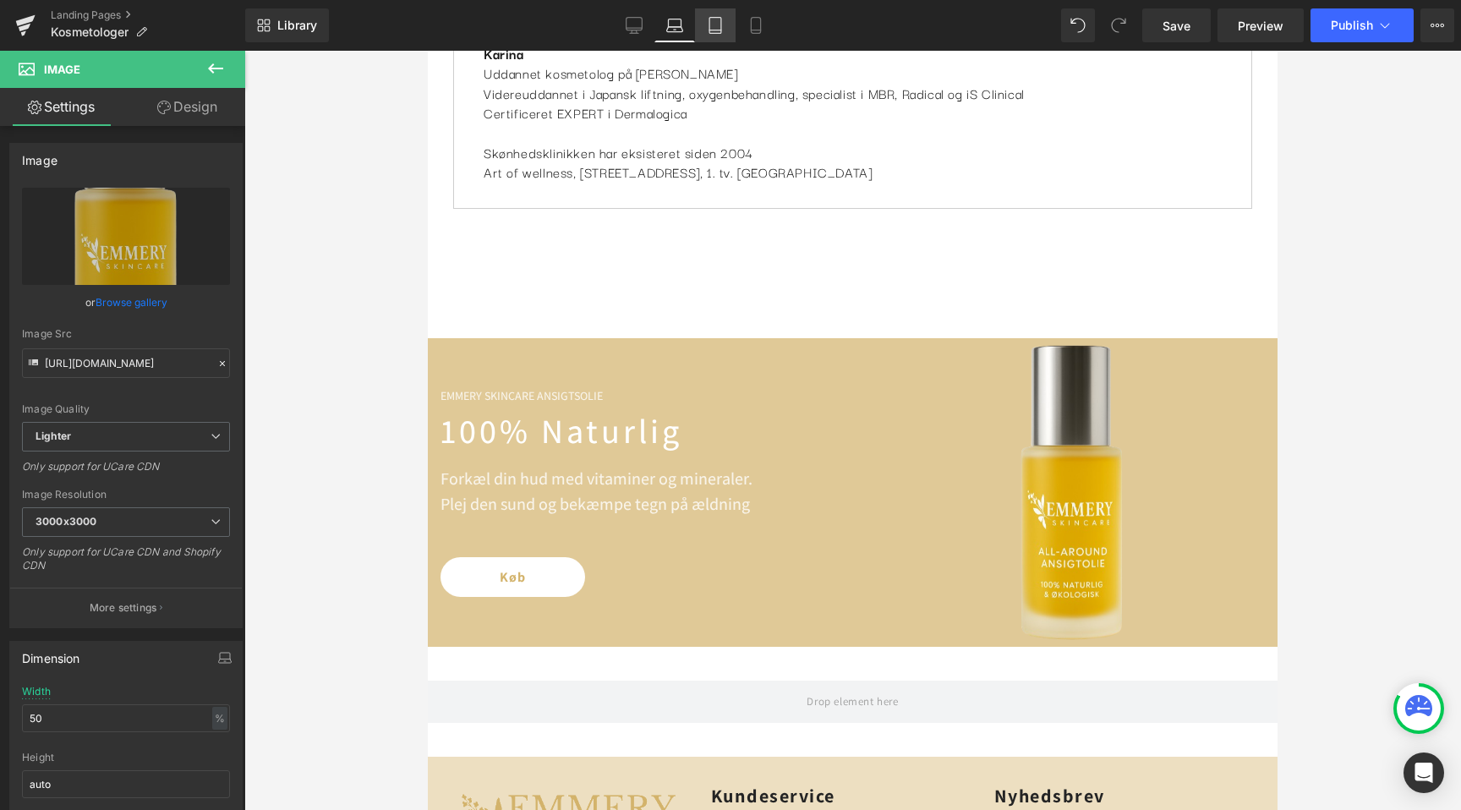
click at [719, 18] on icon at bounding box center [716, 26] width 12 height 16
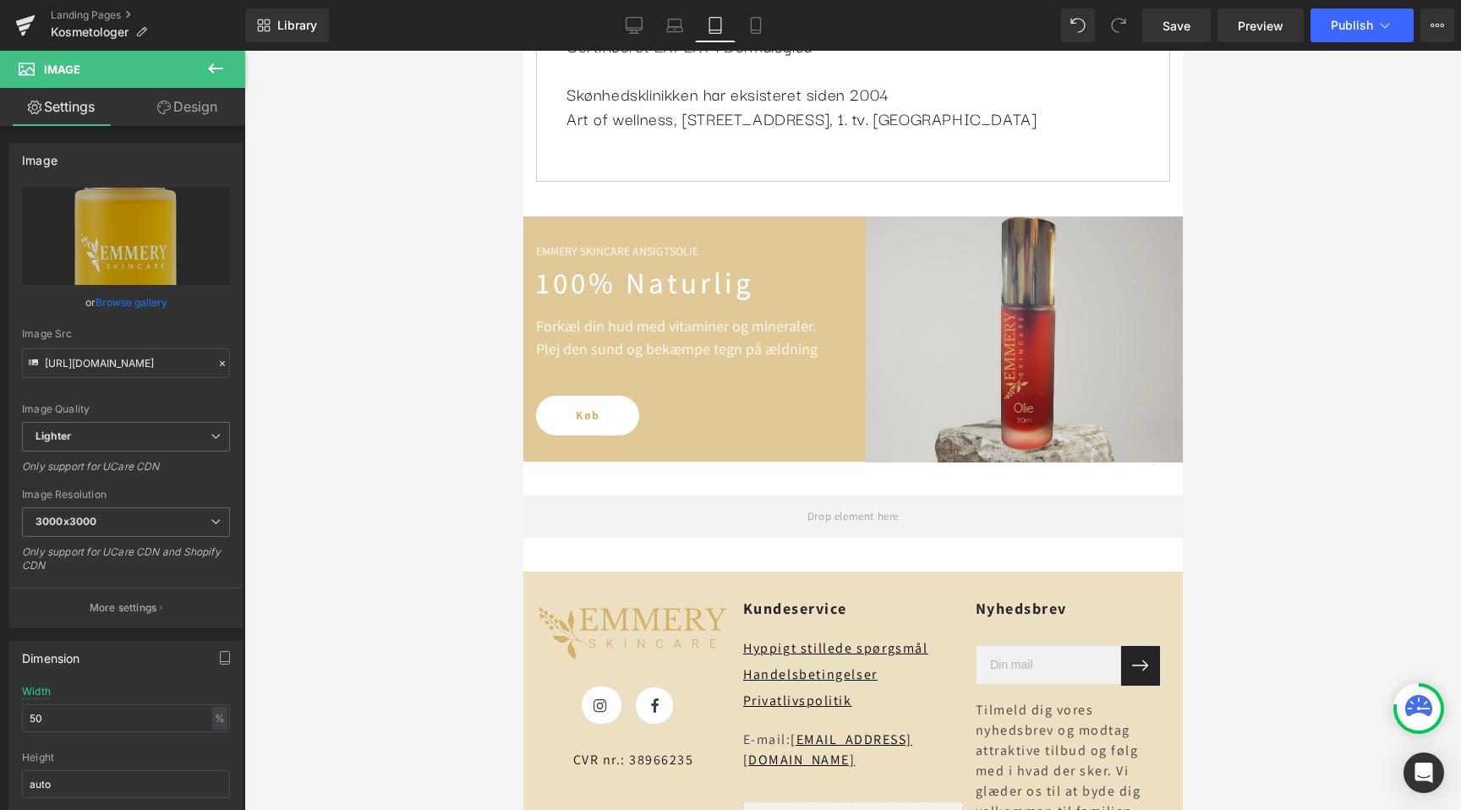
click at [1000, 312] on img at bounding box center [1024, 340] width 318 height 246
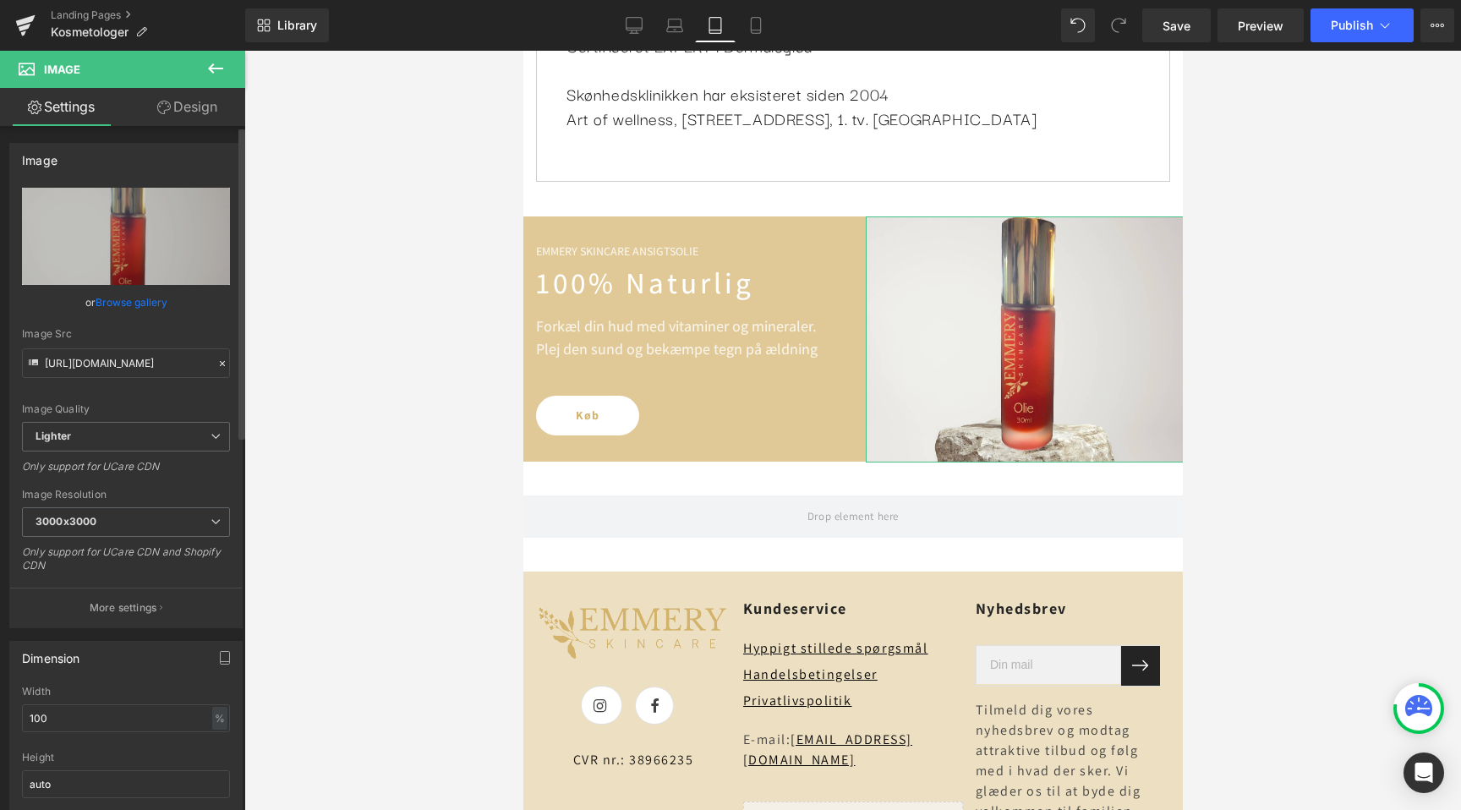
click at [127, 304] on link "Browse gallery" at bounding box center [132, 303] width 72 height 30
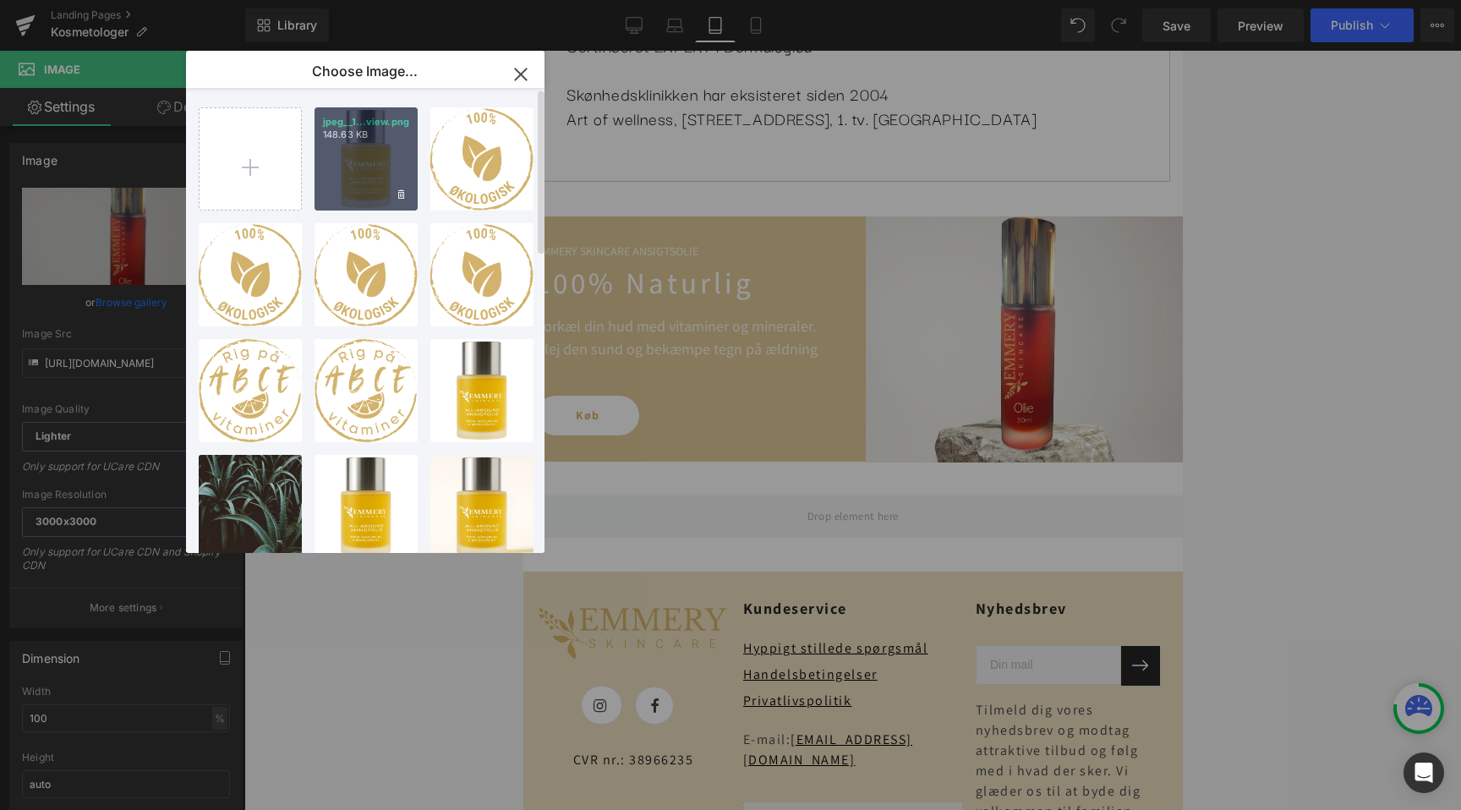
click at [341, 140] on p "148.63 KB" at bounding box center [366, 135] width 86 height 13
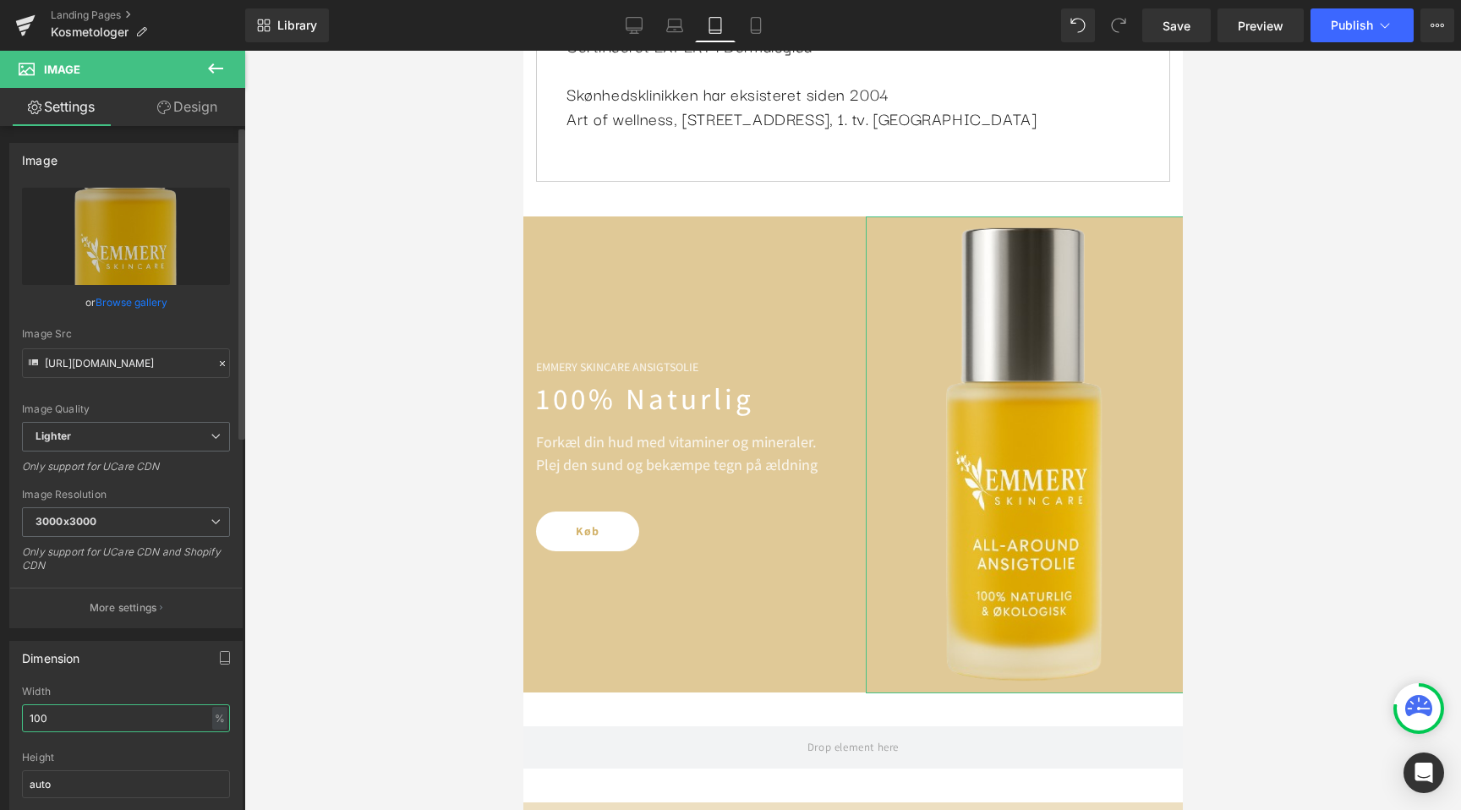
click at [64, 726] on input "100" at bounding box center [126, 718] width 208 height 28
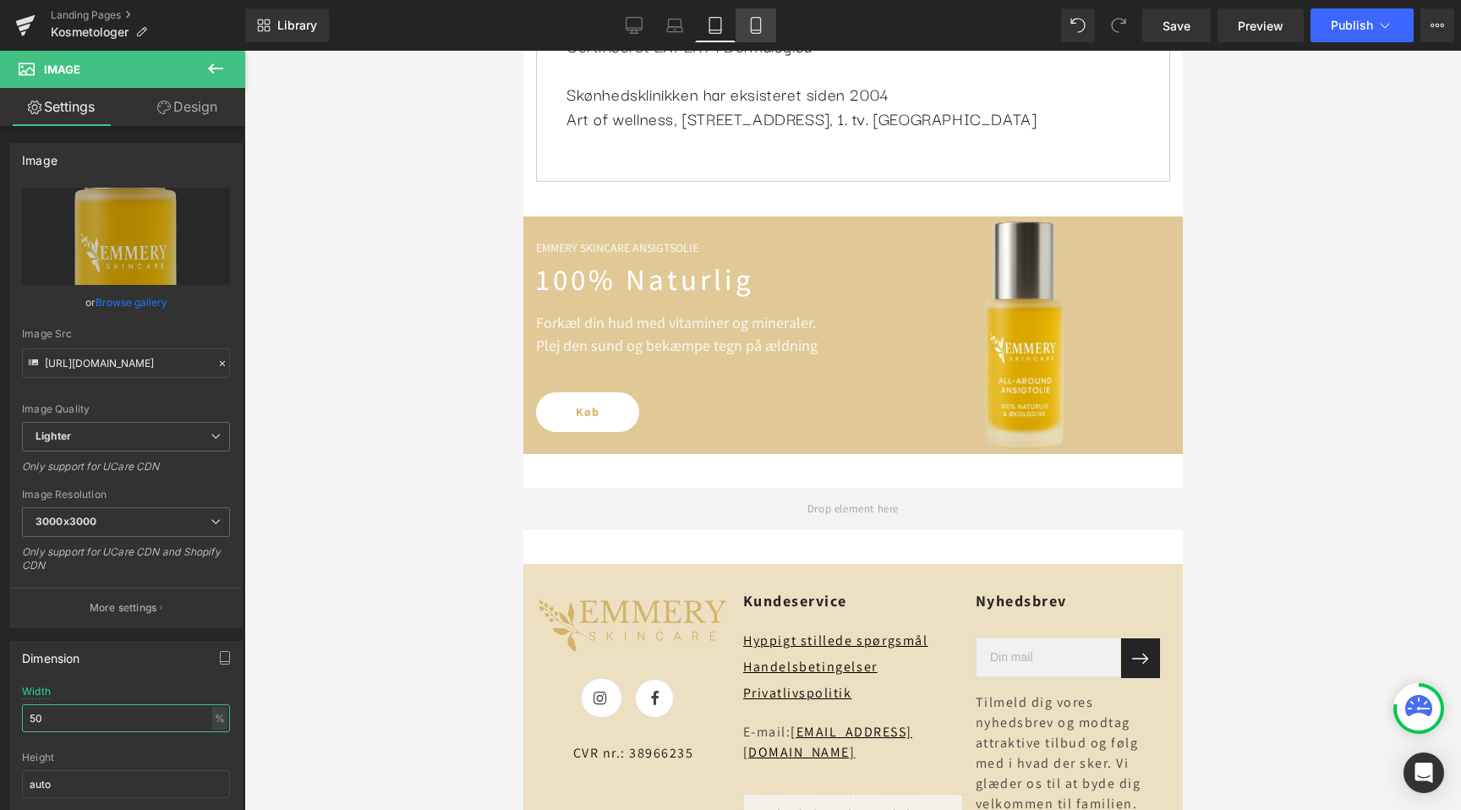
type input "50"
click at [765, 30] on icon at bounding box center [756, 25] width 17 height 17
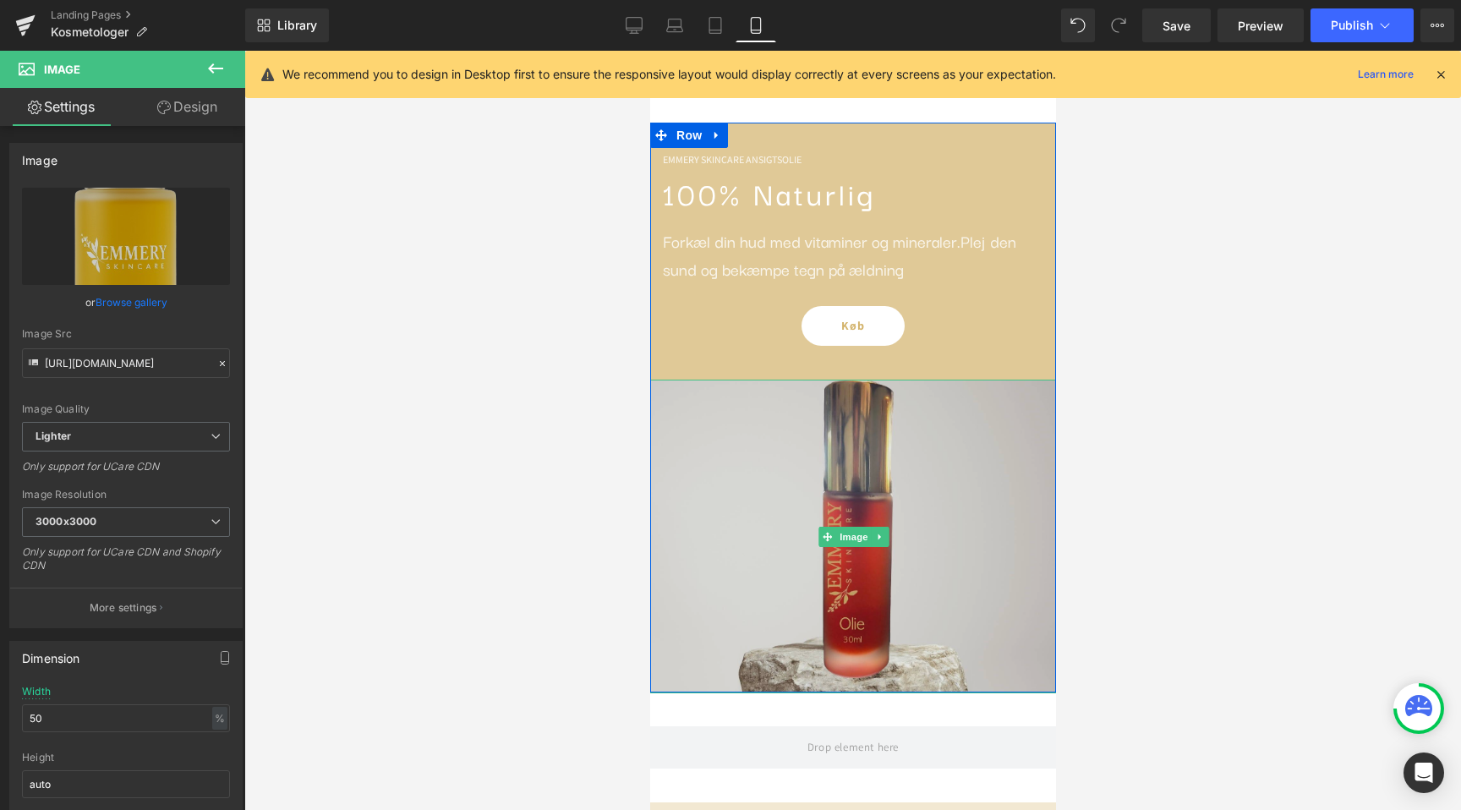
click at [869, 474] on img at bounding box center [853, 537] width 407 height 315
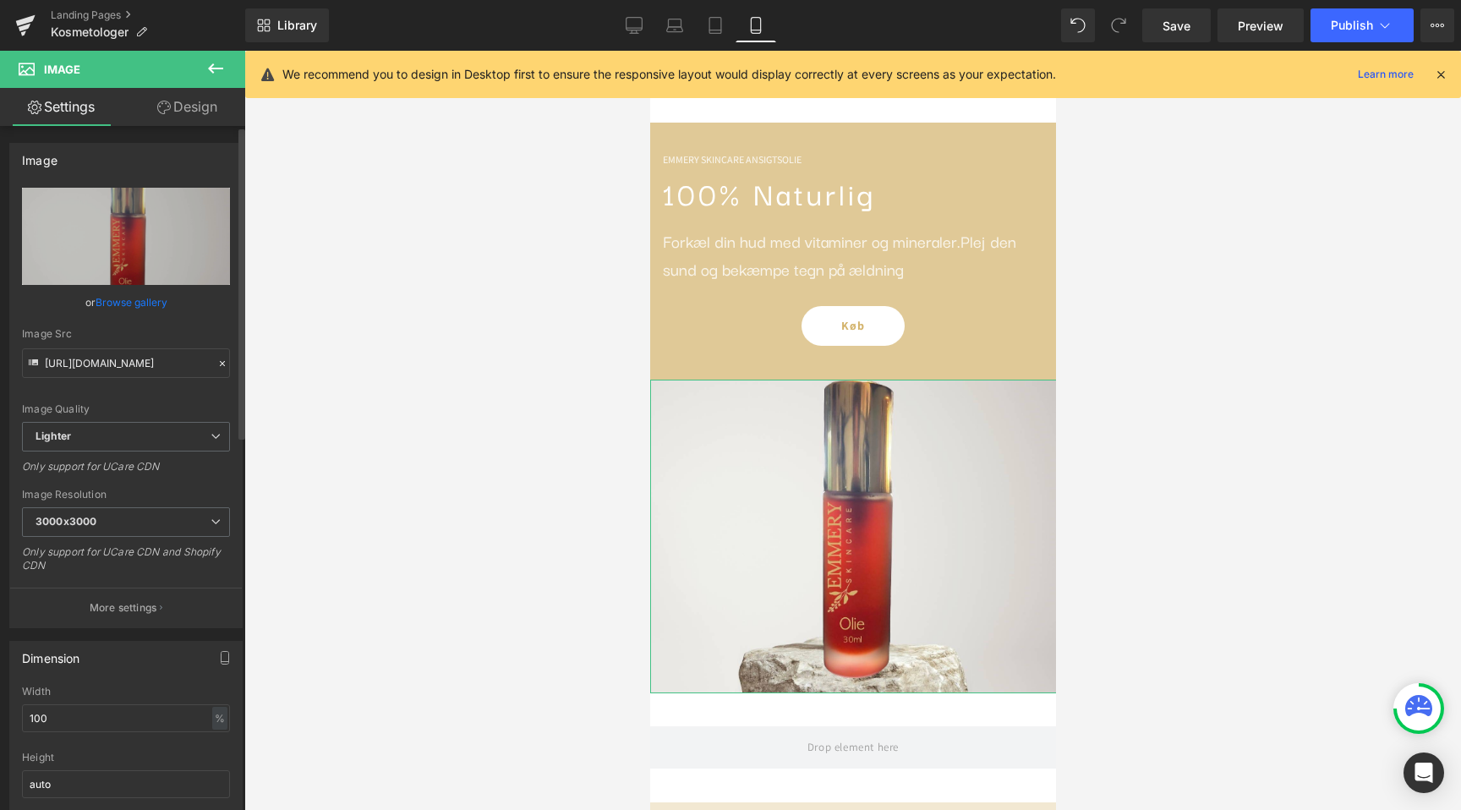
click at [141, 304] on link "Browse gallery" at bounding box center [132, 303] width 72 height 30
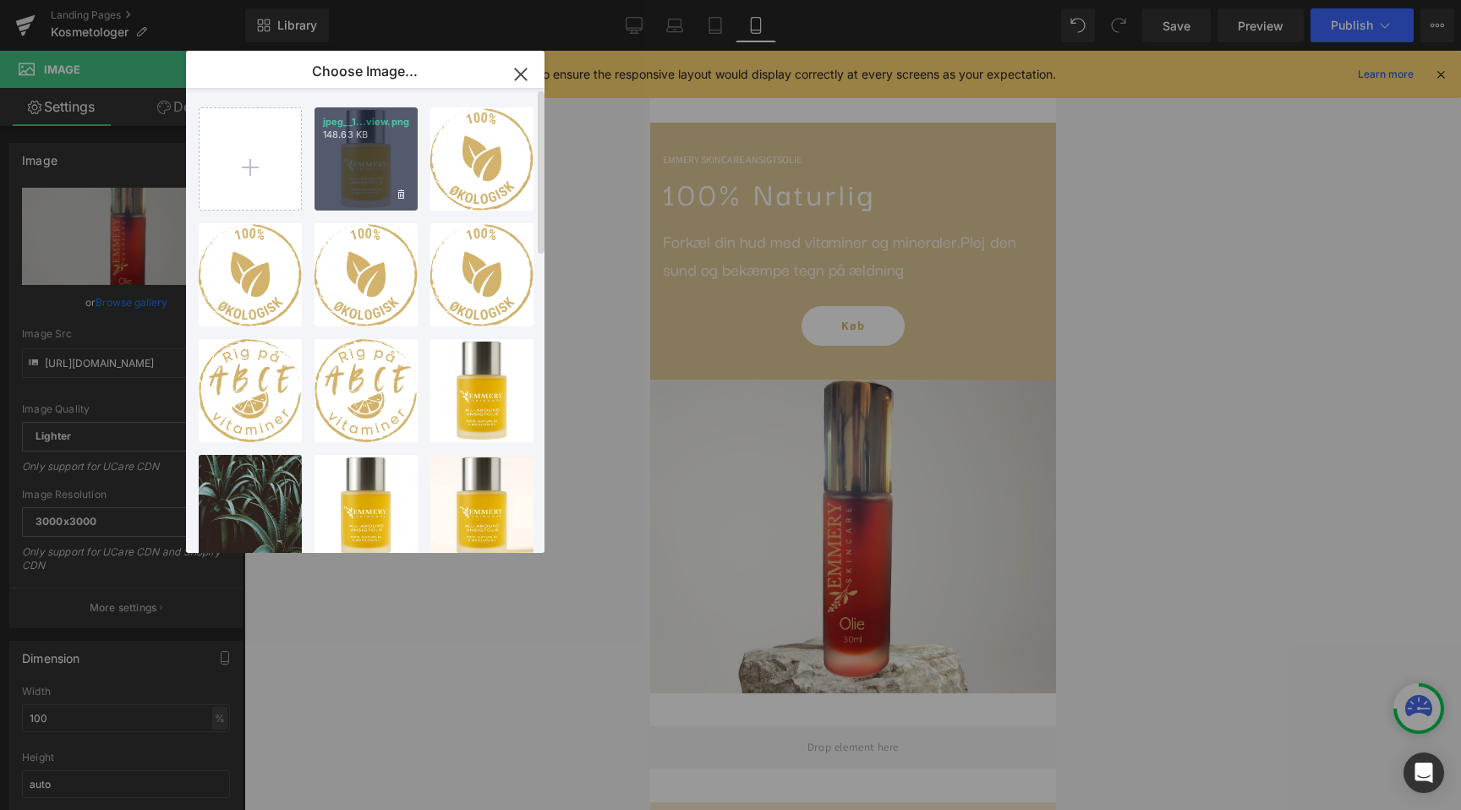
click at [376, 152] on div "jpeg__1...view.png 148.63 KB" at bounding box center [366, 158] width 103 height 103
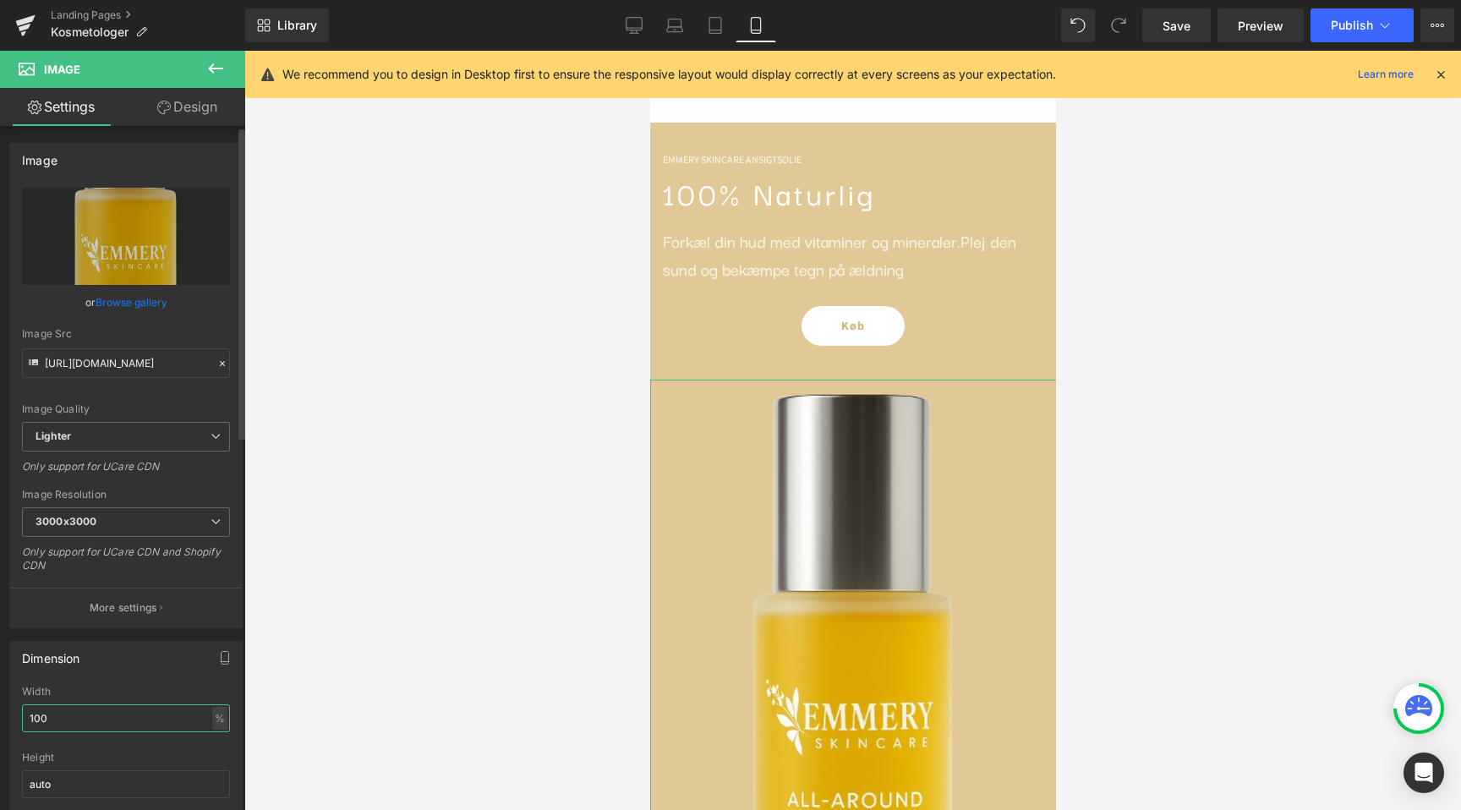
click at [64, 710] on input "100" at bounding box center [126, 718] width 208 height 28
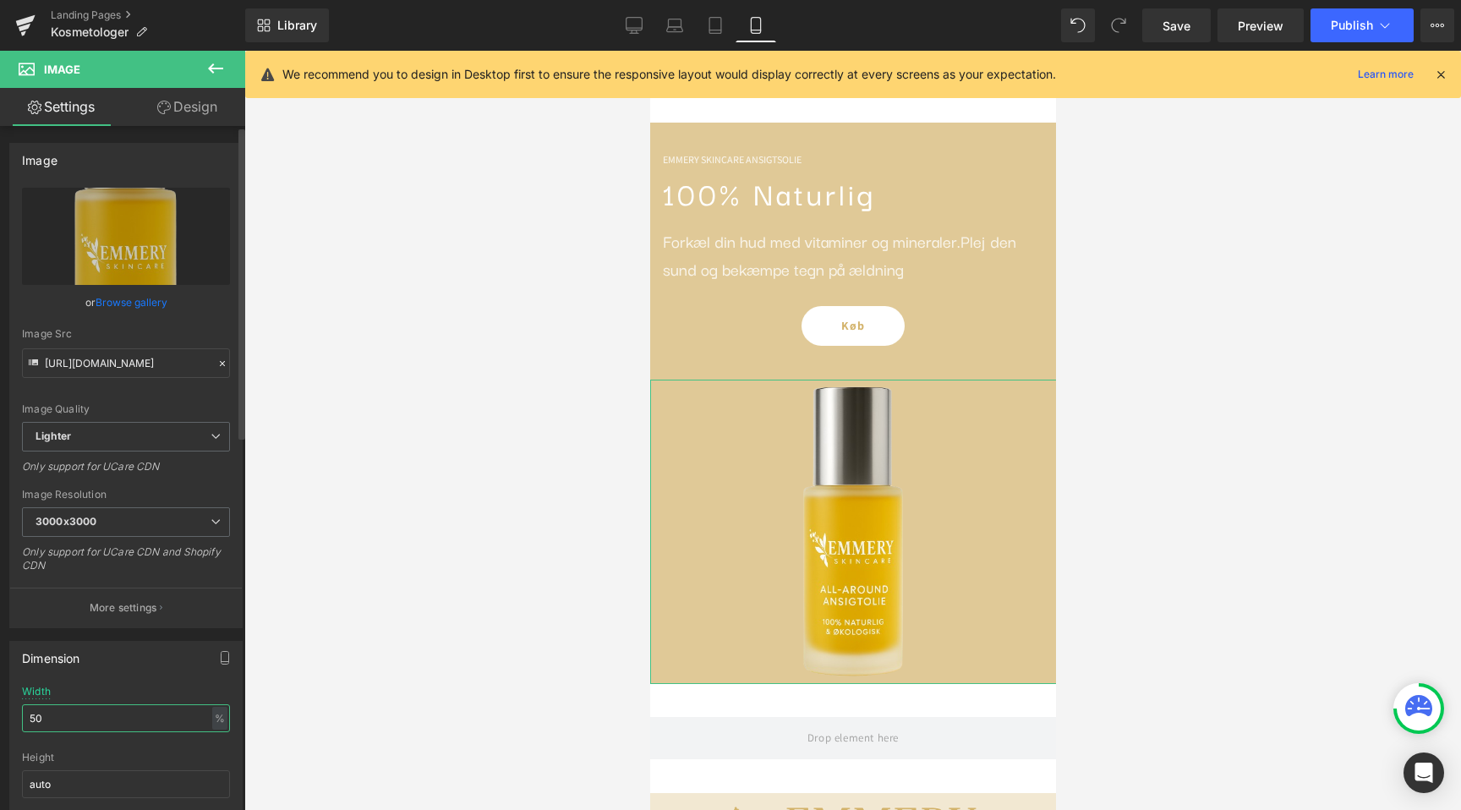
type input "50"
click at [1346, 28] on span "Publish" at bounding box center [1352, 26] width 42 height 14
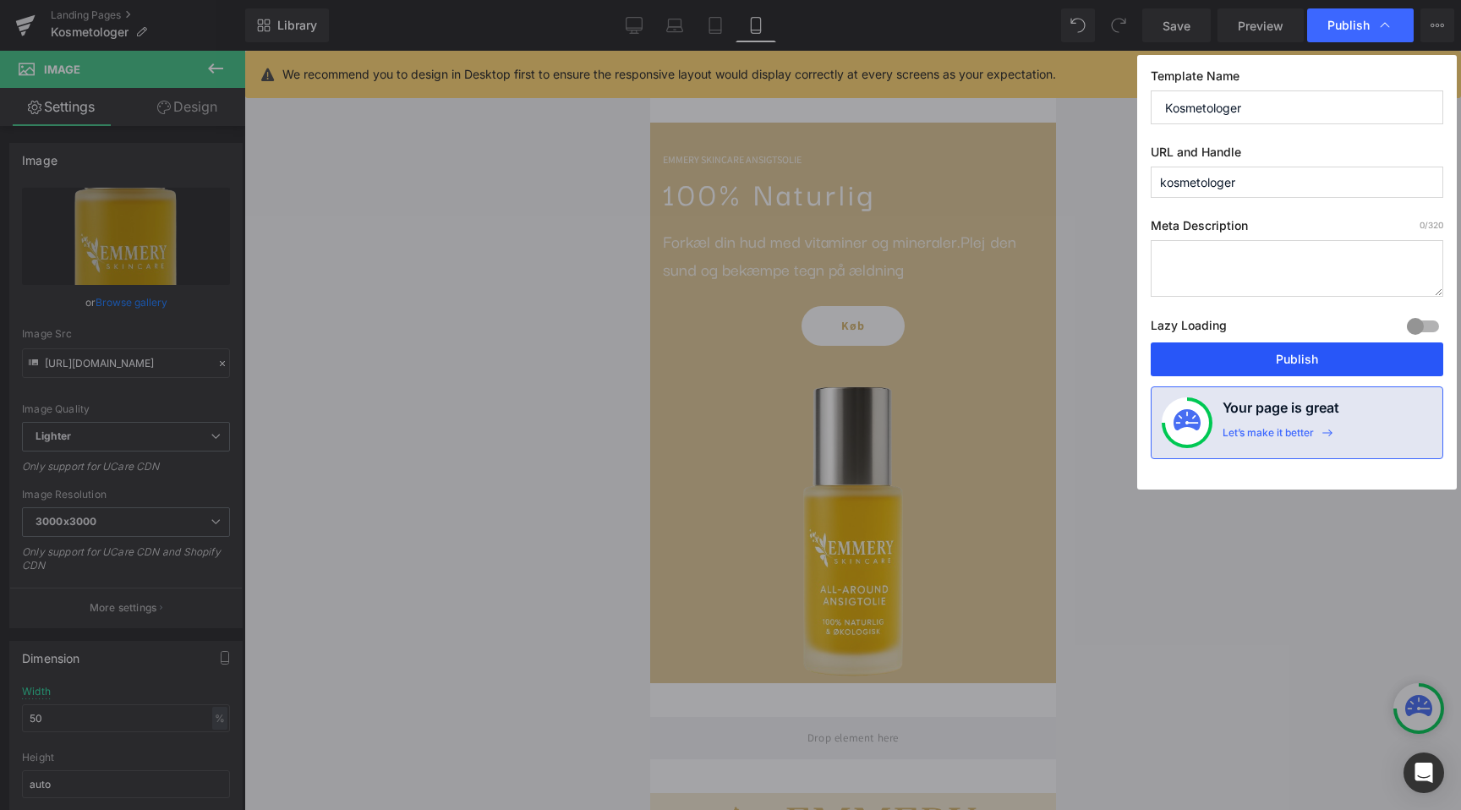
click at [1289, 366] on button "Publish" at bounding box center [1297, 360] width 293 height 34
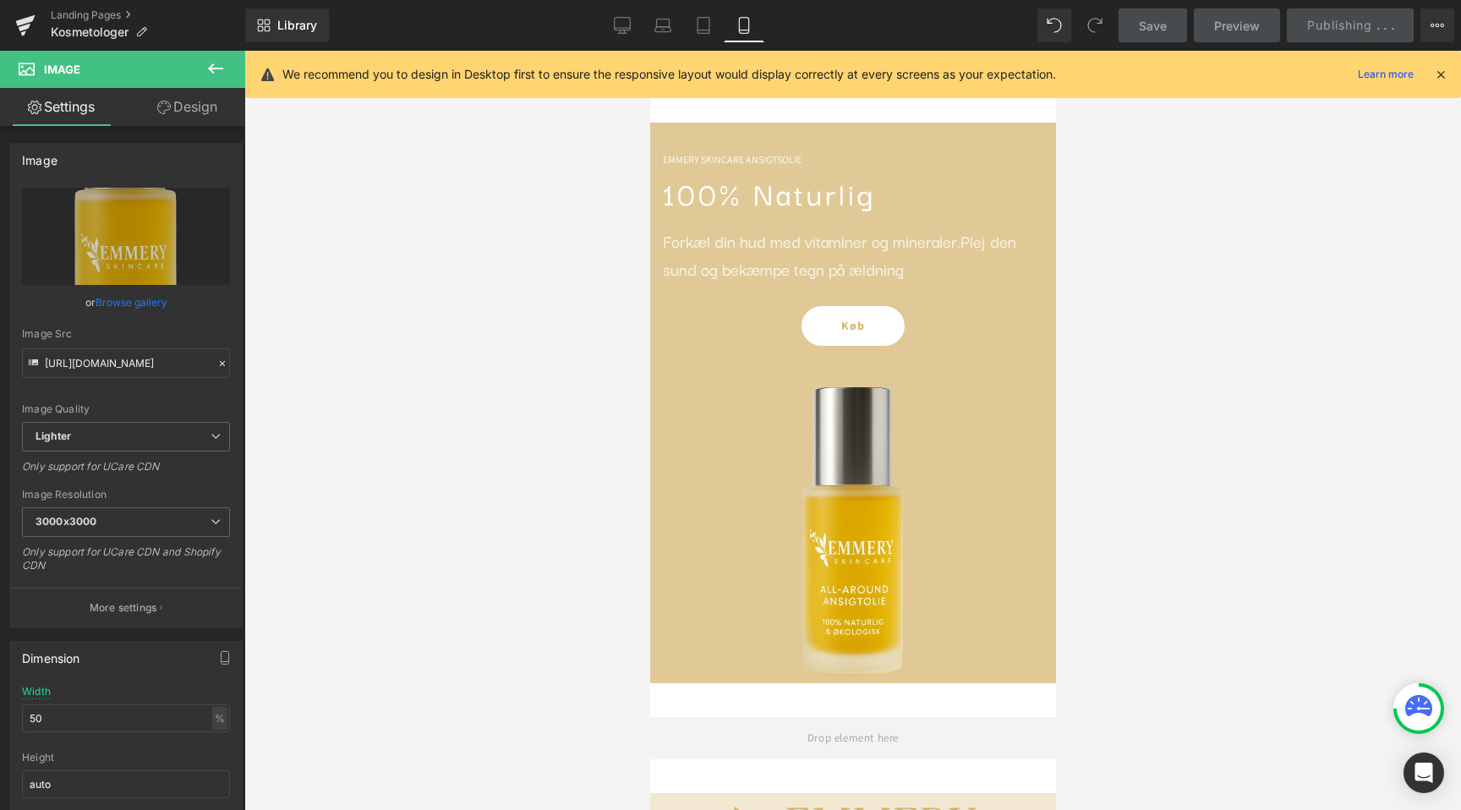
click at [1151, 400] on div at bounding box center [852, 430] width 1217 height 759
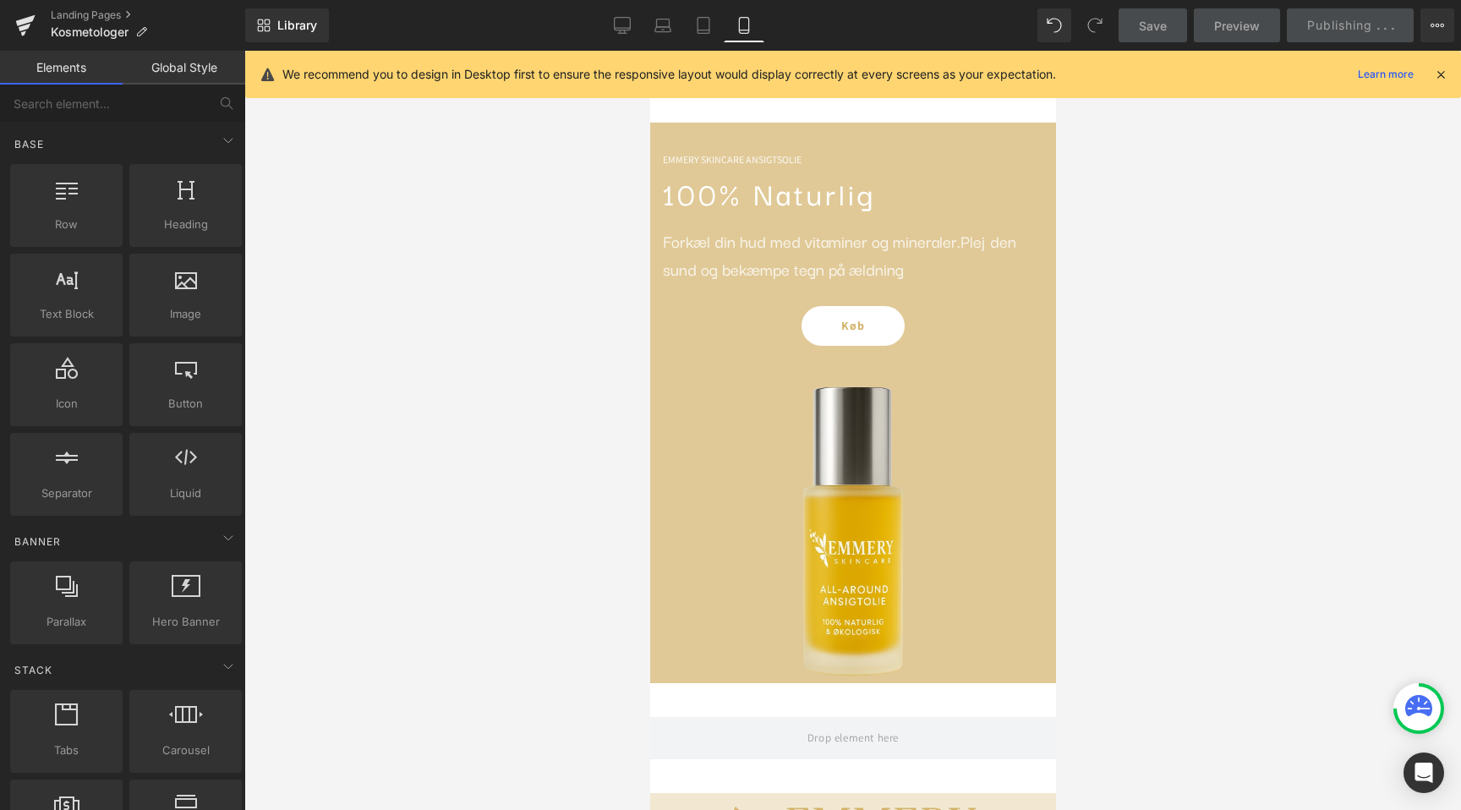
scroll to position [0, 310]
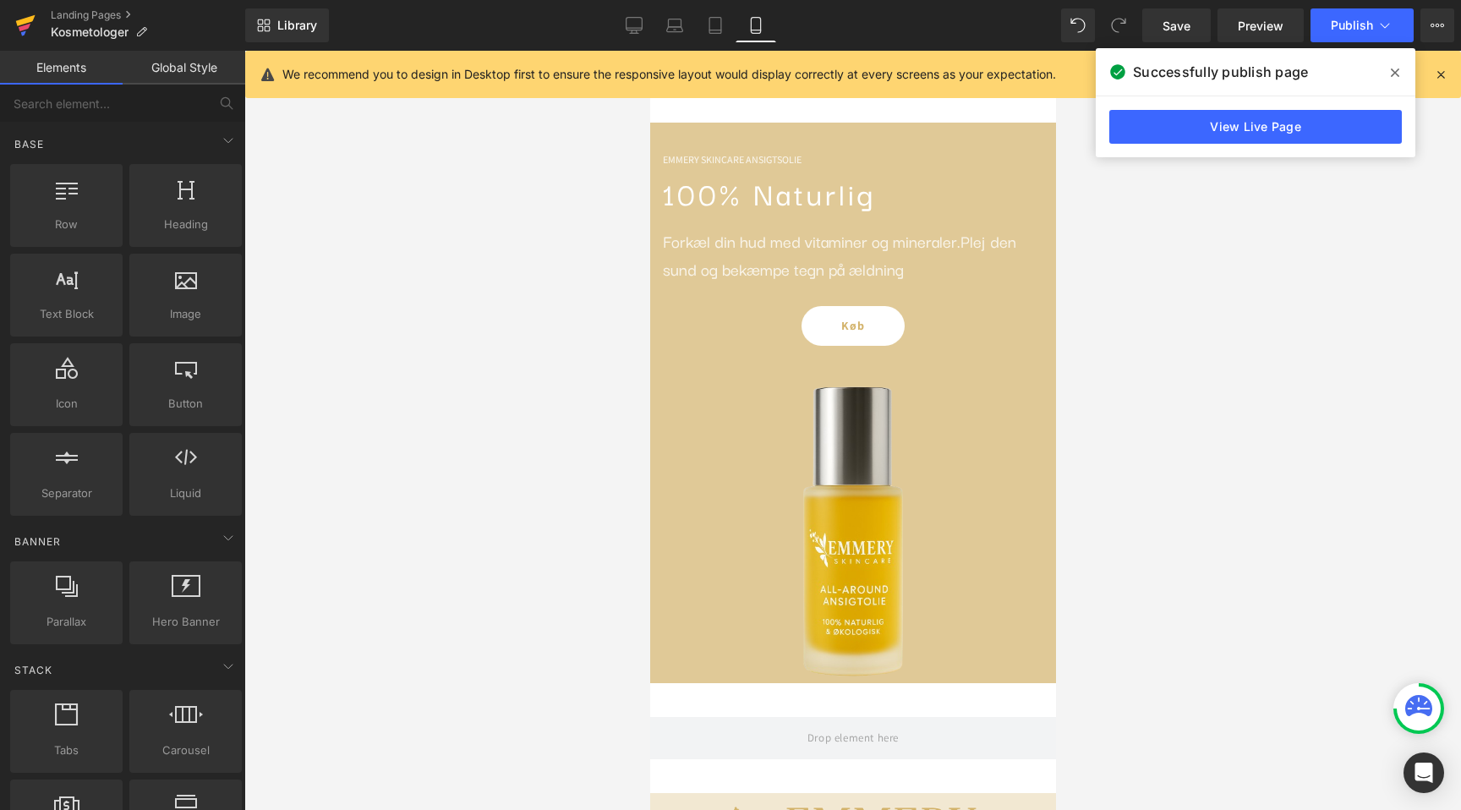
scroll to position [0, 619]
click at [89, 12] on link "Landing Pages" at bounding box center [148, 15] width 195 height 14
